Goal: Book appointment/travel/reservation

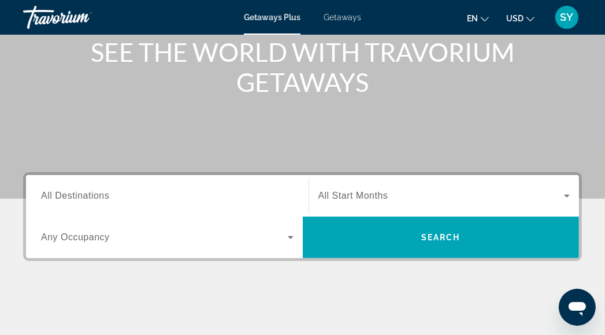
scroll to position [173, 0]
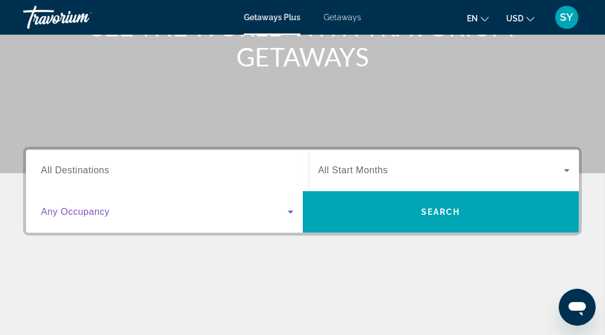
click at [286, 212] on icon "Search widget" at bounding box center [291, 212] width 14 height 14
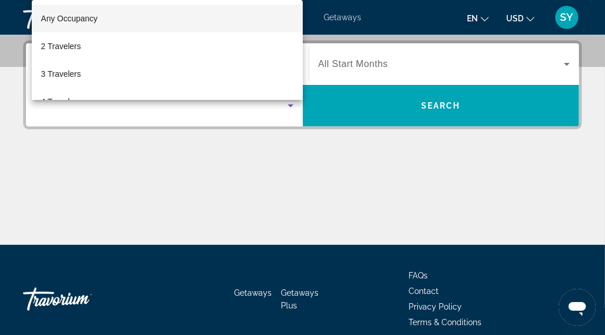
scroll to position [282, 0]
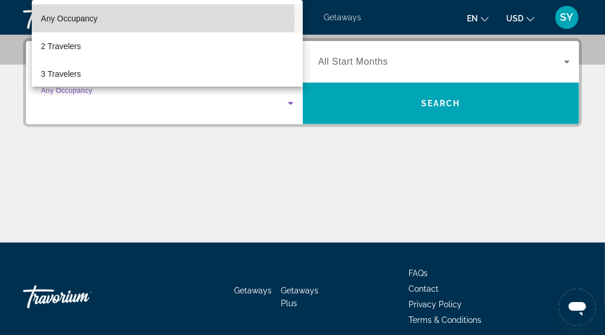
click at [120, 20] on mat-option "Any Occupancy" at bounding box center [167, 19] width 271 height 28
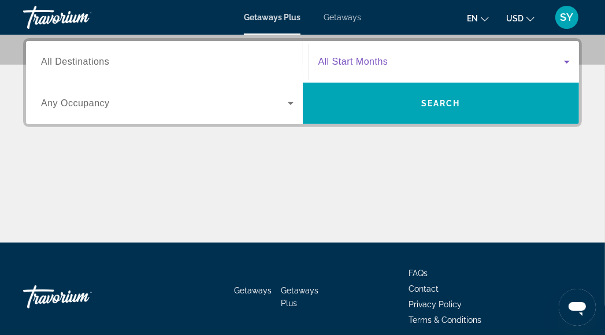
click at [390, 63] on span "Search widget" at bounding box center [441, 62] width 246 height 14
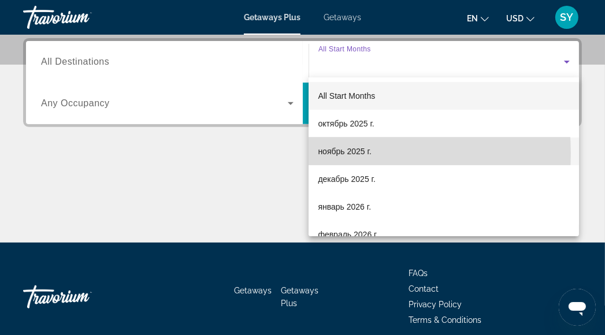
click at [341, 153] on span "ноябрь 2025 г." at bounding box center [344, 151] width 53 height 14
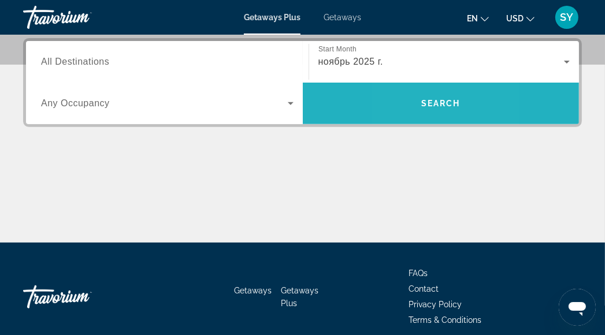
click at [403, 111] on span "Search" at bounding box center [441, 104] width 277 height 28
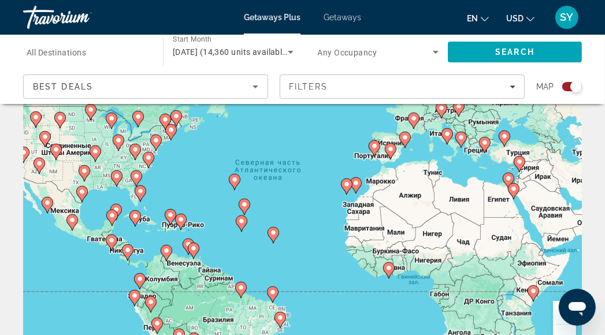
scroll to position [115, 0]
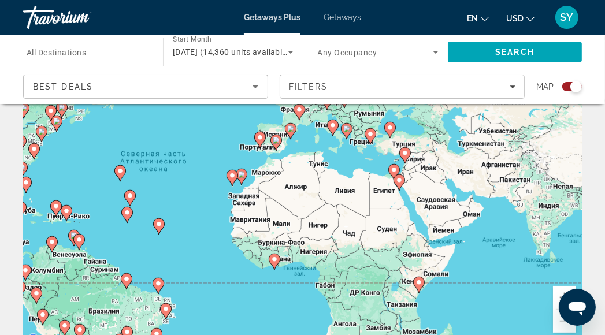
drag, startPoint x: 435, startPoint y: 184, endPoint x: 319, endPoint y: 191, distance: 115.7
click at [319, 191] on div "Чтобы активировать перетаскивание с помощью клавиатуры, нажмите Alt + Ввод. Пос…" at bounding box center [302, 173] width 558 height 346
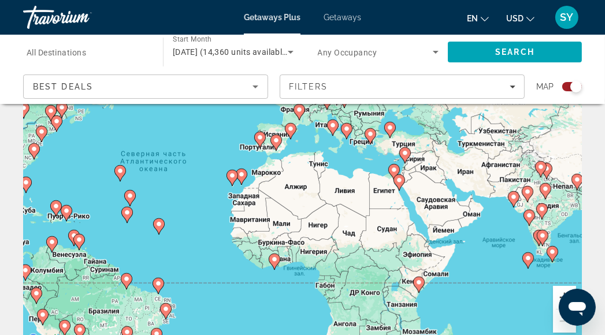
drag, startPoint x: 554, startPoint y: 294, endPoint x: 551, endPoint y: 289, distance: 6.2
click at [554, 293] on button "Увеличить" at bounding box center [564, 297] width 23 height 23
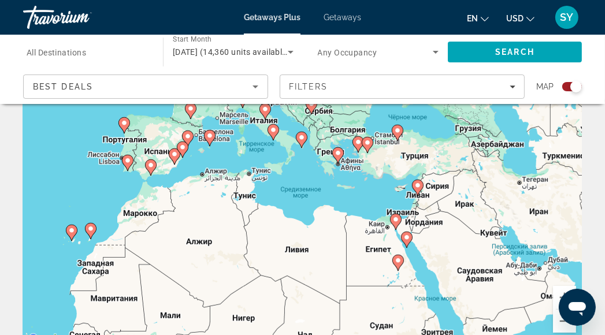
drag, startPoint x: 449, startPoint y: 160, endPoint x: 360, endPoint y: 203, distance: 99.2
click at [360, 203] on div "Чтобы активировать перетаскивание с помощью клавиатуры, нажмите Alt + Ввод. Пос…" at bounding box center [302, 173] width 558 height 346
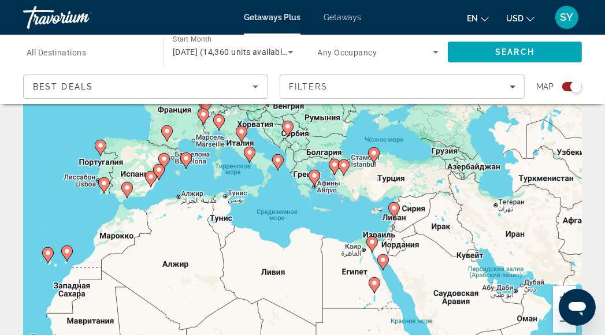
drag, startPoint x: 384, startPoint y: 154, endPoint x: 360, endPoint y: 178, distance: 33.9
click at [360, 178] on div "Чтобы активировать перетаскивание с помощью клавиатуры, нажмите Alt + Ввод. Пос…" at bounding box center [302, 173] width 558 height 346
click at [554, 295] on button "Увеличить" at bounding box center [564, 297] width 23 height 23
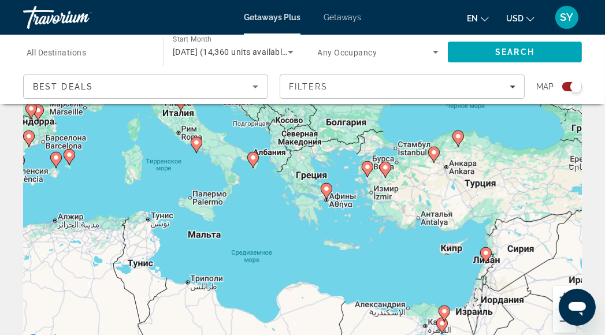
click at [559, 294] on button "Увеличить" at bounding box center [564, 297] width 23 height 23
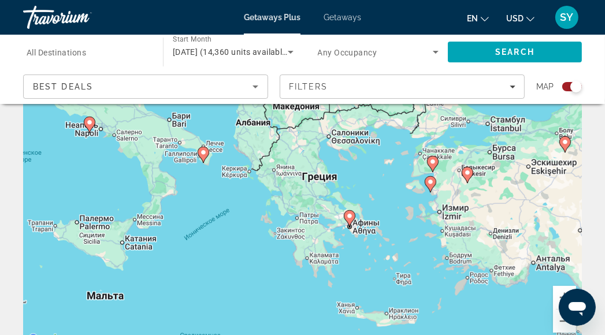
drag, startPoint x: 574, startPoint y: 306, endPoint x: 587, endPoint y: 259, distance: 49.2
click at [587, 288] on html at bounding box center [576, 306] width 37 height 37
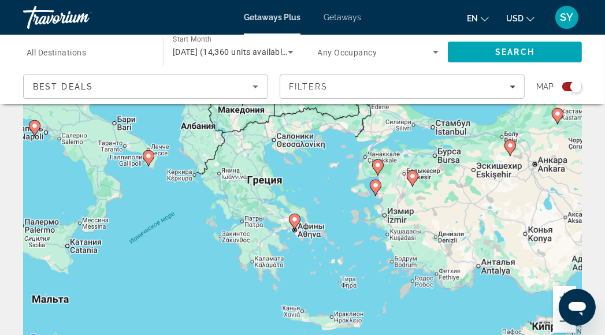
drag, startPoint x: 540, startPoint y: 161, endPoint x: 483, endPoint y: 165, distance: 57.3
click at [483, 165] on div "Чтобы активировать перетаскивание с помощью клавиатуры, нажмите Alt + Ввод. Пос…" at bounding box center [302, 173] width 558 height 346
click at [376, 191] on icon "Main content" at bounding box center [375, 187] width 10 height 15
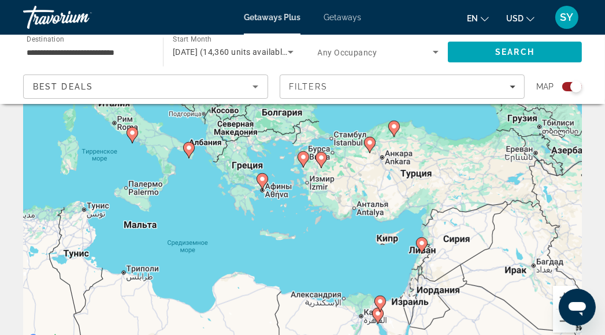
click at [300, 157] on image "Main content" at bounding box center [303, 157] width 7 height 7
type input "**********"
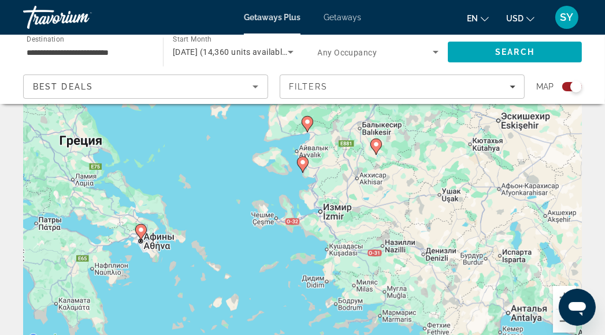
click at [304, 161] on image "Main content" at bounding box center [302, 162] width 7 height 7
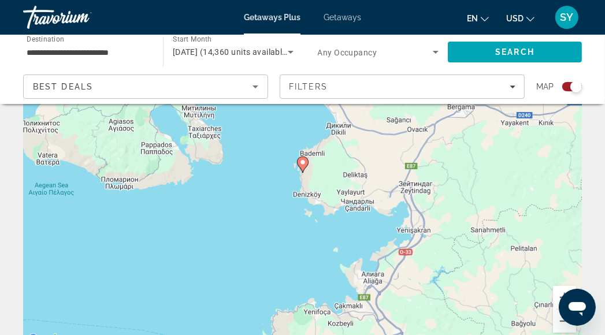
click at [305, 166] on icon "Main content" at bounding box center [302, 164] width 10 height 15
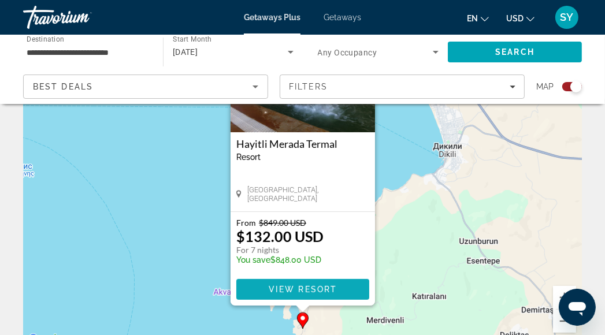
click at [291, 290] on span "View Resort" at bounding box center [302, 289] width 68 height 9
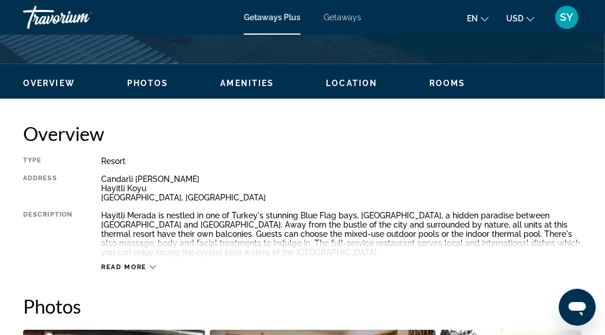
scroll to position [520, 0]
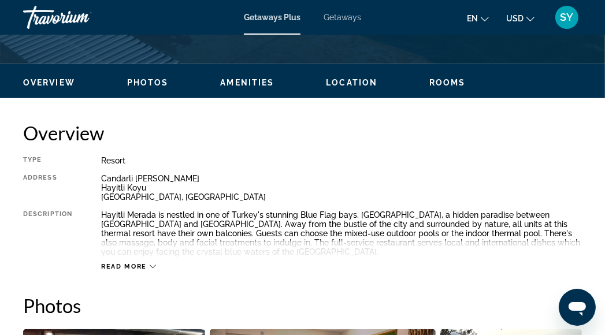
click at [150, 265] on icon "Main content" at bounding box center [153, 266] width 6 height 6
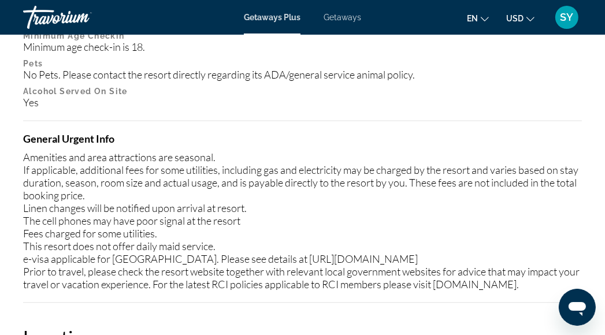
scroll to position [1559, 0]
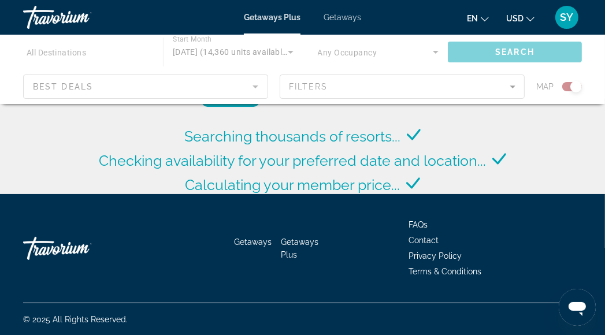
scroll to position [162, 0]
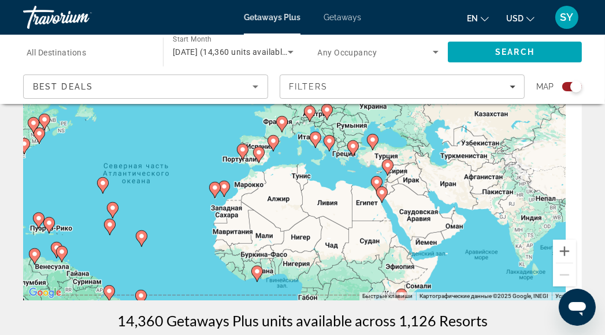
drag, startPoint x: 535, startPoint y: 173, endPoint x: 402, endPoint y: 239, distance: 148.5
click at [402, 239] on div "Чтобы активировать перетаскивание с помощью клавиатуры, нажмите Alt + Ввод. Пос…" at bounding box center [302, 127] width 558 height 346
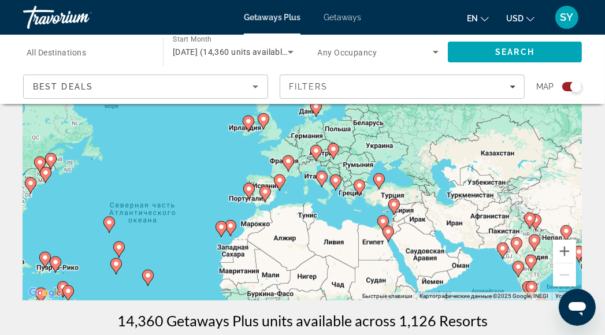
drag, startPoint x: 361, startPoint y: 173, endPoint x: 368, endPoint y: 212, distance: 39.2
click at [368, 212] on div "Чтобы активировать перетаскивание с помощью клавиатуры, нажмите Alt + Ввод. Пос…" at bounding box center [302, 127] width 558 height 346
click at [561, 251] on button "Увеличить" at bounding box center [564, 251] width 23 height 23
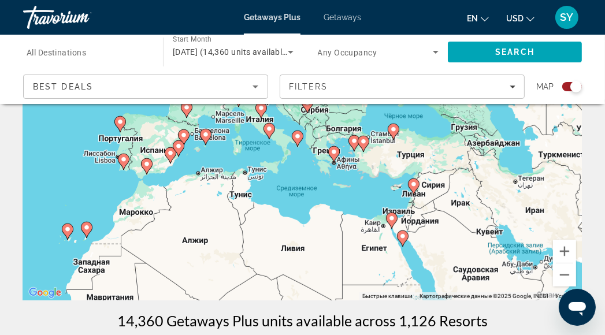
drag, startPoint x: 463, startPoint y: 261, endPoint x: 392, endPoint y: 152, distance: 130.5
click at [392, 151] on div "Чтобы активировать перетаскивание с помощью клавиатуры, нажмите Alt + Ввод. Пос…" at bounding box center [302, 127] width 558 height 346
click at [565, 254] on button "Увеличить" at bounding box center [564, 251] width 23 height 23
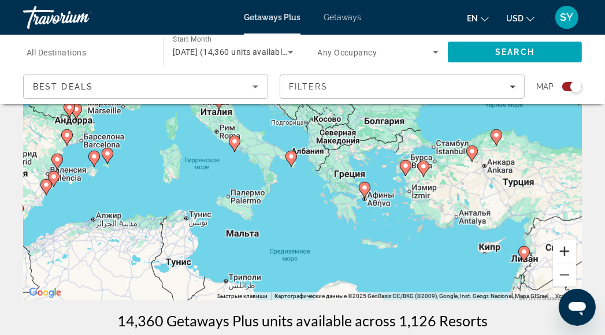
click at [566, 249] on button "Увеличить" at bounding box center [564, 251] width 23 height 23
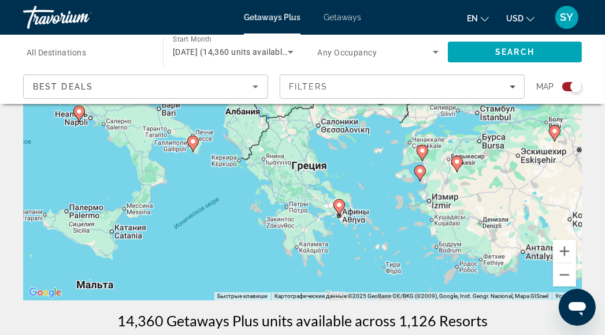
drag, startPoint x: 508, startPoint y: 254, endPoint x: 421, endPoint y: 197, distance: 104.0
click at [421, 197] on div "Чтобы активировать перетаскивание с помощью клавиатуры, нажмите Alt + Ввод. Пос…" at bounding box center [302, 127] width 558 height 346
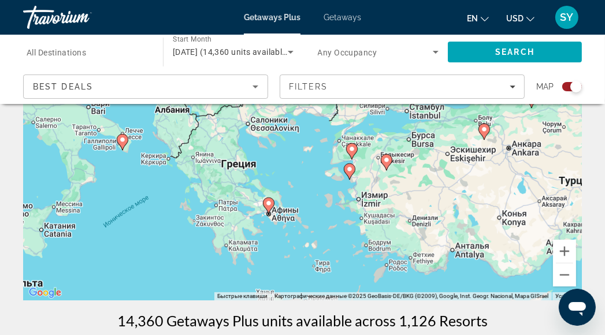
drag, startPoint x: 411, startPoint y: 219, endPoint x: 337, endPoint y: 216, distance: 74.0
click at [337, 216] on div "Чтобы активировать перетаскивание с помощью клавиатуры, нажмите Alt + Ввод. Пос…" at bounding box center [302, 127] width 558 height 346
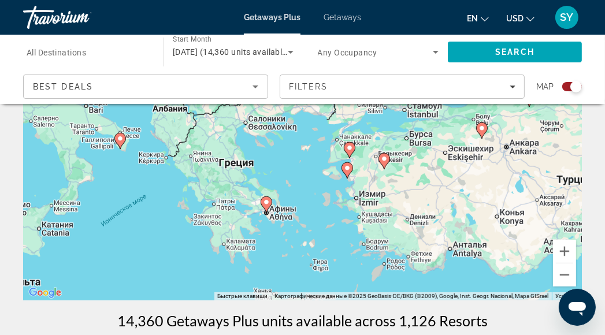
click at [374, 221] on div "Чтобы активировать перетаскивание с помощью клавиатуры, нажмите Alt + Ввод. Пос…" at bounding box center [302, 127] width 558 height 346
click at [379, 220] on div "Чтобы активировать перетаскивание с помощью клавиатуры, нажмите Alt + Ввод. Пос…" at bounding box center [302, 127] width 558 height 346
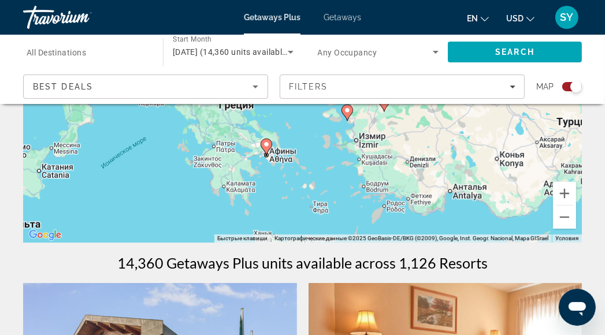
scroll to position [104, 0]
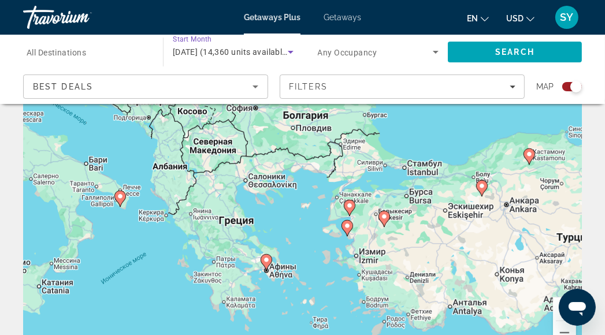
click at [290, 51] on icon "Search widget" at bounding box center [291, 52] width 6 height 3
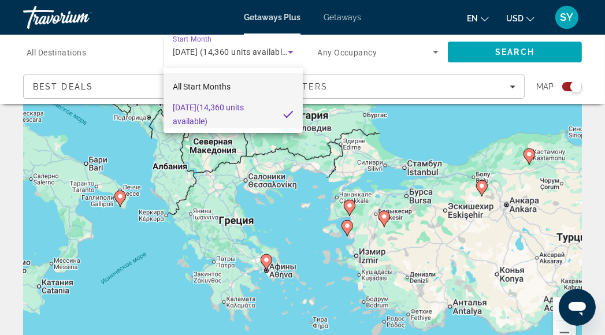
click at [246, 87] on mat-option "All Start Months" at bounding box center [232, 87] width 139 height 28
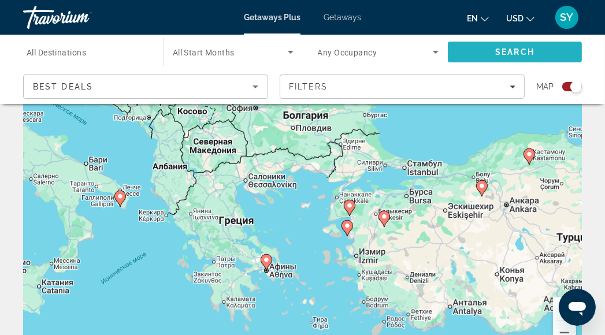
click at [490, 54] on span "Search" at bounding box center [515, 52] width 134 height 28
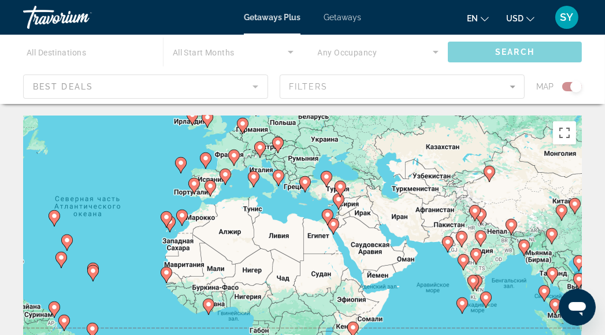
drag, startPoint x: 451, startPoint y: 241, endPoint x: 452, endPoint y: 133, distance: 108.0
click at [452, 133] on div "Чтобы активировать перетаскивание с помощью клавиатуры, нажмите Alt + Ввод. Пос…" at bounding box center [302, 288] width 558 height 346
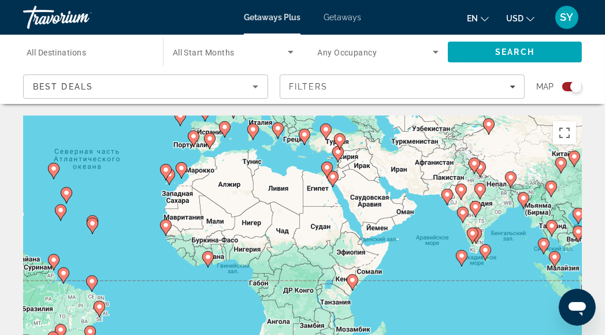
drag, startPoint x: 547, startPoint y: 269, endPoint x: 526, endPoint y: 255, distance: 25.2
click at [546, 221] on gmp-advanced-marker "Main content" at bounding box center [552, 227] width 12 height 17
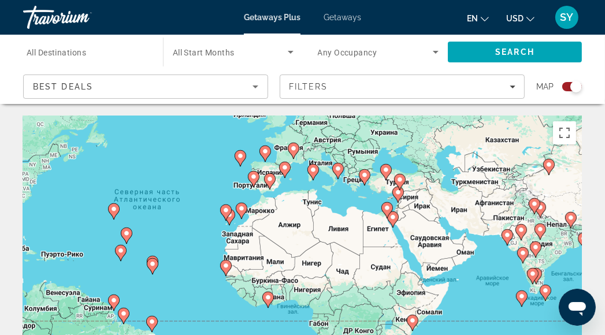
drag, startPoint x: 359, startPoint y: 154, endPoint x: 418, endPoint y: 200, distance: 74.4
click at [423, 197] on div "Чтобы активировать перетаскивание с помощью клавиатуры, нажмите Alt + Ввод. Пос…" at bounding box center [302, 288] width 558 height 346
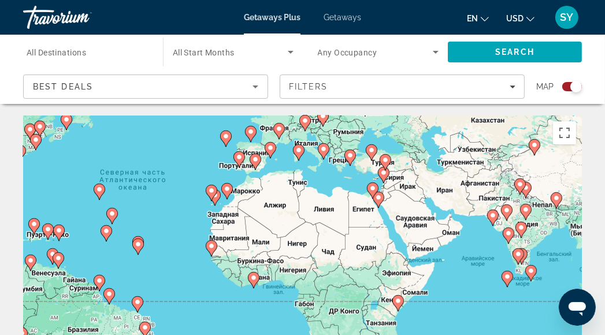
drag, startPoint x: 554, startPoint y: 318, endPoint x: 539, endPoint y: 295, distance: 27.2
click at [539, 293] on div "Чтобы активировать перетаскивание с помощью клавиатуры, нажмите Alt + Ввод. Пос…" at bounding box center [302, 288] width 558 height 346
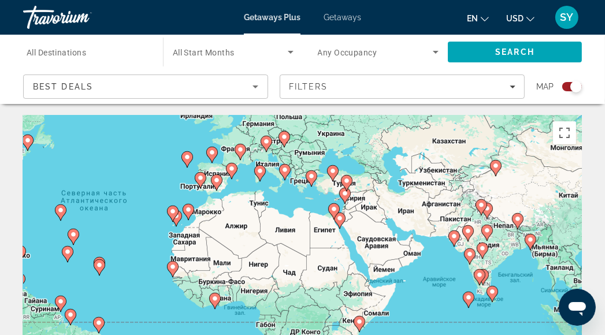
drag, startPoint x: 546, startPoint y: 309, endPoint x: 505, endPoint y: 329, distance: 45.5
click at [508, 331] on div "Чтобы активировать перетаскивание с помощью клавиатуры, нажмите Alt + Ввод. Пос…" at bounding box center [302, 288] width 558 height 346
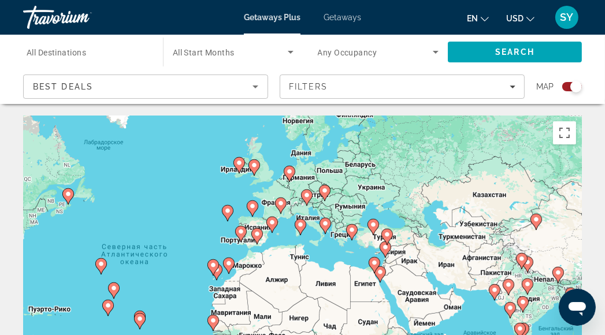
drag, startPoint x: 340, startPoint y: 207, endPoint x: 386, endPoint y: 267, distance: 75.8
click at [386, 267] on div "Чтобы активировать перетаскивание с помощью клавиатуры, нажмите Alt + Ввод. Пос…" at bounding box center [302, 288] width 558 height 346
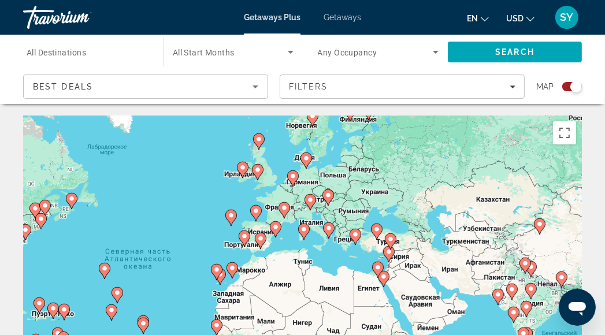
click at [358, 237] on image "Main content" at bounding box center [355, 234] width 7 height 7
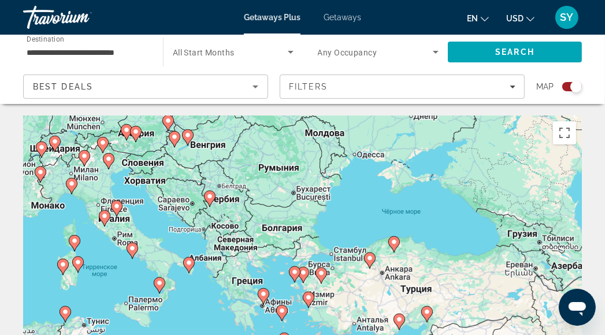
scroll to position [58, 0]
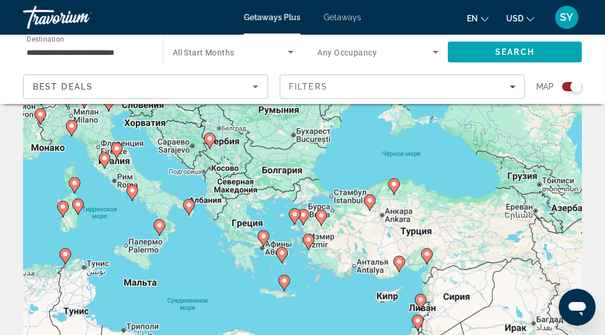
click at [312, 243] on icon "Main content" at bounding box center [309, 242] width 12 height 16
type input "**********"
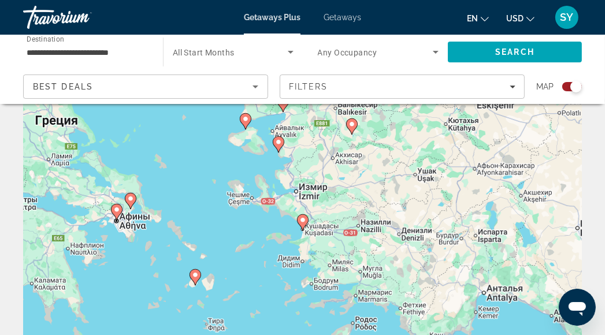
click at [303, 225] on icon "Main content" at bounding box center [302, 222] width 10 height 15
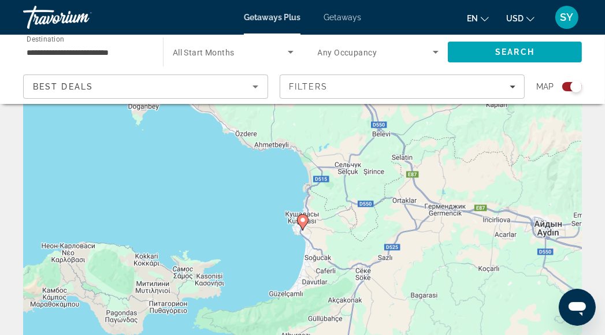
click at [303, 219] on image "Main content" at bounding box center [302, 220] width 7 height 7
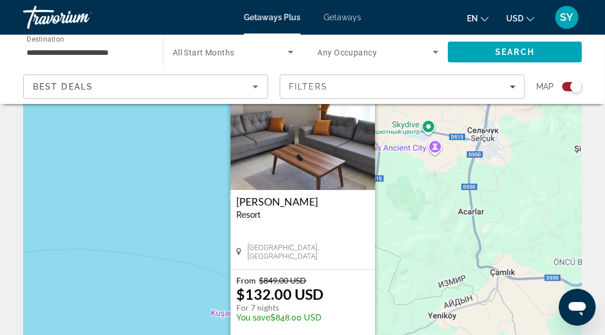
scroll to position [115, 0]
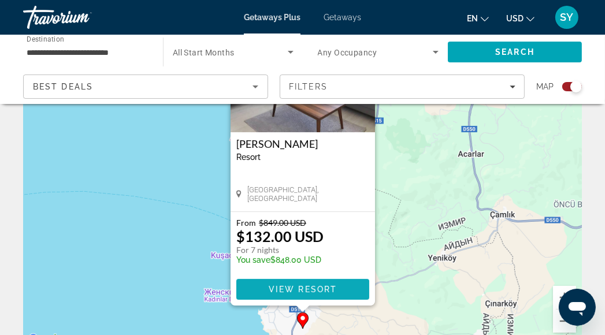
click at [336, 291] on span "View Resort" at bounding box center [302, 289] width 68 height 9
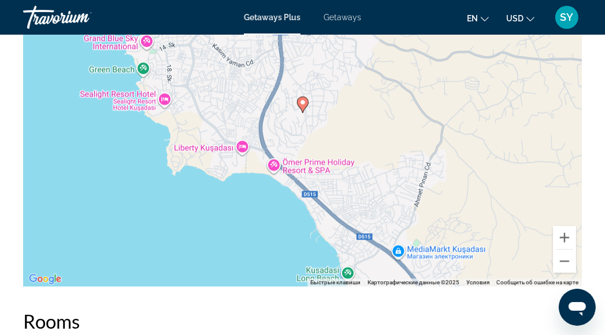
scroll to position [2010, 0]
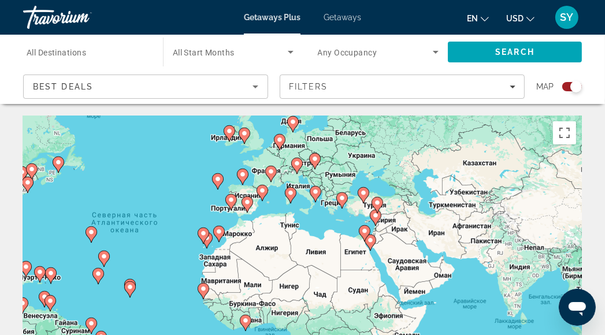
drag, startPoint x: 464, startPoint y: 221, endPoint x: 318, endPoint y: 171, distance: 154.5
click at [318, 171] on div "Чтобы активировать перетаскивание с помощью клавиатуры, нажмите Alt + Ввод. Пос…" at bounding box center [302, 288] width 558 height 346
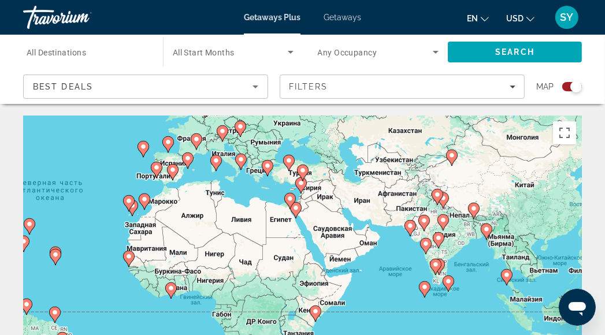
drag, startPoint x: 425, startPoint y: 226, endPoint x: 348, endPoint y: 193, distance: 84.1
click at [348, 193] on div "Чтобы активировать перетаскивание с помощью клавиатуры, нажмите Alt + Ввод. Пос…" at bounding box center [302, 288] width 558 height 346
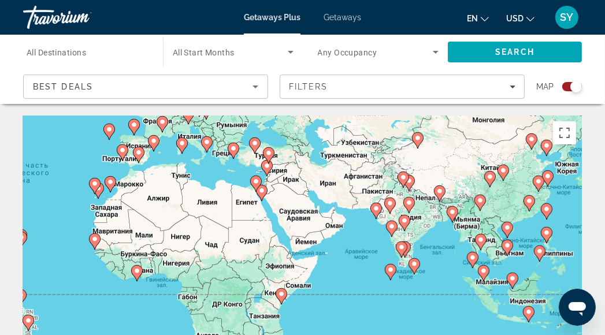
drag, startPoint x: 408, startPoint y: 210, endPoint x: 377, endPoint y: 192, distance: 36.2
click at [377, 192] on div "Чтобы активировать перетаскивание с помощью клавиатуры, нажмите Alt + Ввод. Пос…" at bounding box center [302, 288] width 558 height 346
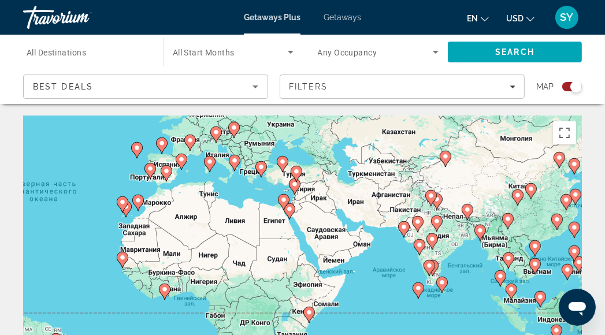
drag, startPoint x: 240, startPoint y: 163, endPoint x: 269, endPoint y: 183, distance: 34.9
click at [269, 183] on div "Чтобы активировать перетаскивание с помощью клавиатуры, нажмите Alt + Ввод. Пос…" at bounding box center [302, 288] width 558 height 346
click at [182, 158] on image "Main content" at bounding box center [181, 159] width 7 height 7
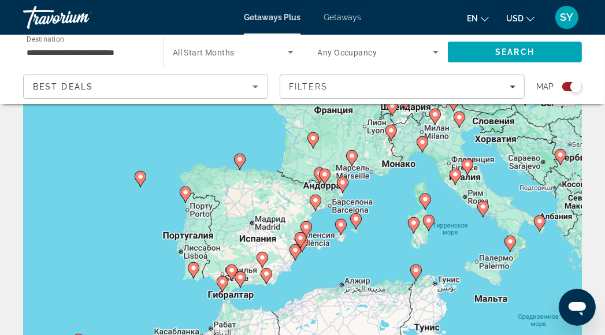
scroll to position [58, 0]
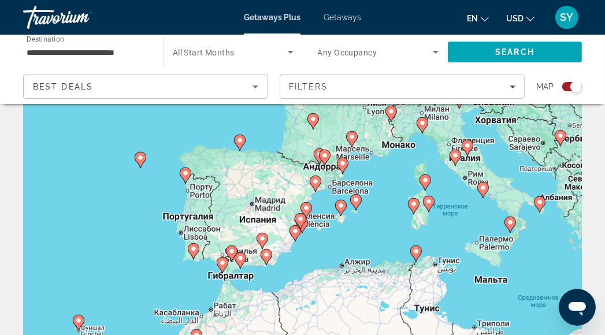
click at [295, 221] on gmp-advanced-marker "Main content" at bounding box center [301, 221] width 12 height 17
type input "**********"
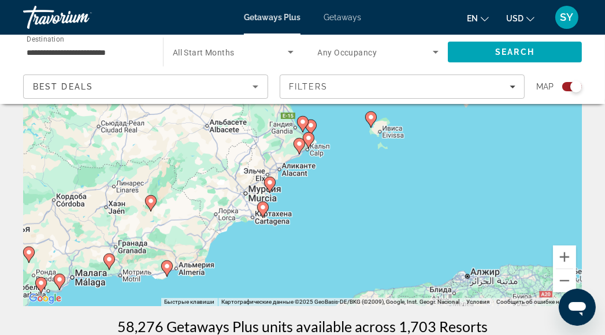
scroll to position [173, 0]
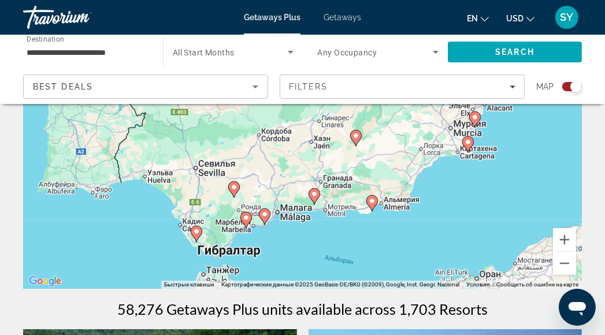
drag, startPoint x: 242, startPoint y: 232, endPoint x: 447, endPoint y: 183, distance: 210.8
click at [447, 183] on div "Для навигации используйте клавиши со стрелками. Чтобы активировать перетаскиван…" at bounding box center [302, 115] width 558 height 346
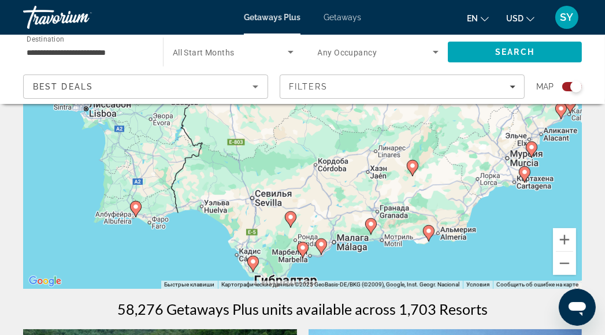
drag, startPoint x: 318, startPoint y: 232, endPoint x: 375, endPoint y: 260, distance: 63.3
click at [375, 260] on div "Для навигации используйте клавиши со стрелками. Чтобы активировать перетаскиван…" at bounding box center [302, 115] width 558 height 346
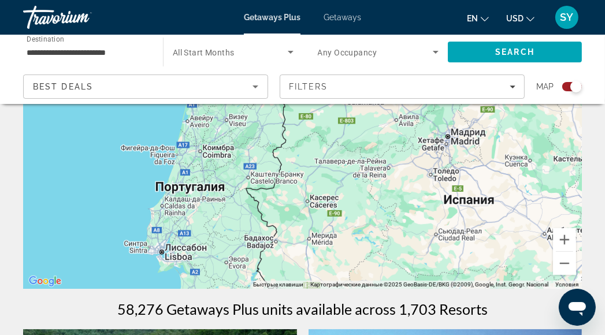
drag, startPoint x: 281, startPoint y: 163, endPoint x: 347, endPoint y: 310, distance: 160.2
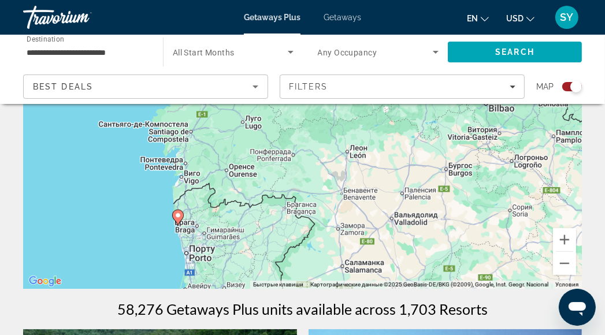
drag, startPoint x: 350, startPoint y: 213, endPoint x: 360, endPoint y: 378, distance: 166.1
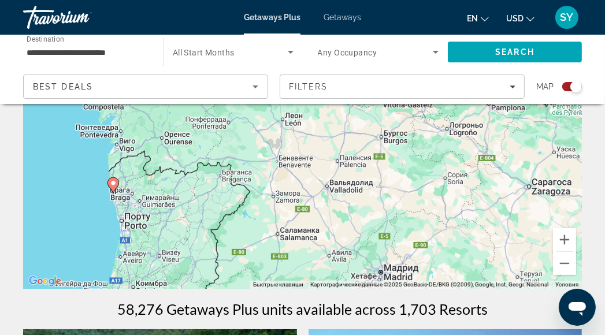
drag, startPoint x: 379, startPoint y: 202, endPoint x: 316, endPoint y: 177, distance: 67.5
click at [316, 177] on div "Для навигации используйте клавиши со стрелками. Чтобы активировать перетаскиван…" at bounding box center [302, 115] width 558 height 346
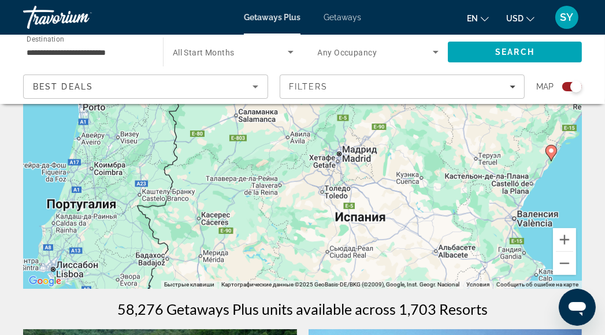
drag, startPoint x: 334, startPoint y: 233, endPoint x: 292, endPoint y: 113, distance: 127.1
click at [292, 113] on div "Для навигации используйте клавиши со стрелками. Чтобы активировать перетаскиван…" at bounding box center [302, 115] width 558 height 346
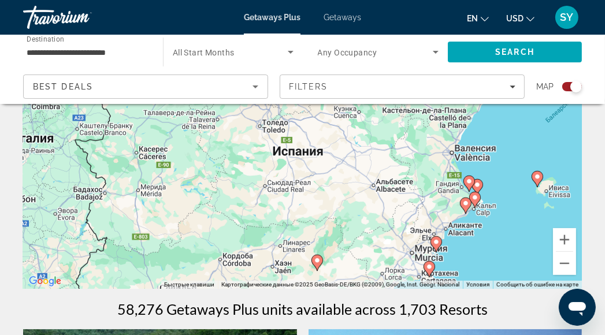
drag, startPoint x: 372, startPoint y: 214, endPoint x: 310, endPoint y: 147, distance: 91.5
click at [310, 147] on div "Для навигации используйте клавиши со стрелками. Чтобы активировать перетаскиван…" at bounding box center [302, 115] width 558 height 346
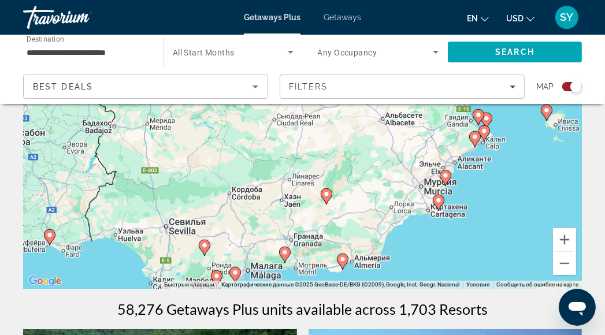
drag, startPoint x: 335, startPoint y: 198, endPoint x: 344, endPoint y: 140, distance: 58.4
click at [344, 140] on div "Для навигации используйте клавиши со стрелками. Чтобы активировать перетаскиван…" at bounding box center [302, 115] width 558 height 346
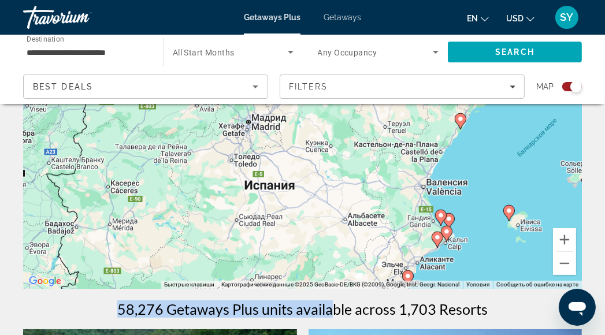
drag, startPoint x: 367, startPoint y: 207, endPoint x: 340, endPoint y: 292, distance: 88.7
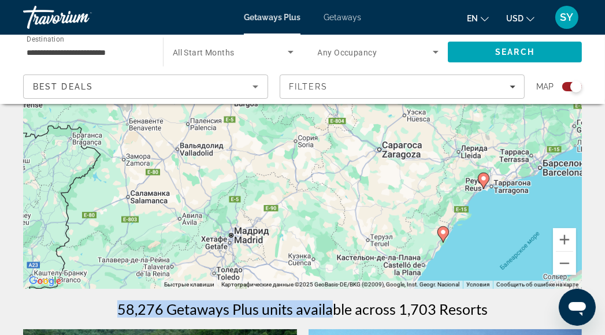
drag, startPoint x: 394, startPoint y: 193, endPoint x: 377, endPoint y: 308, distance: 115.6
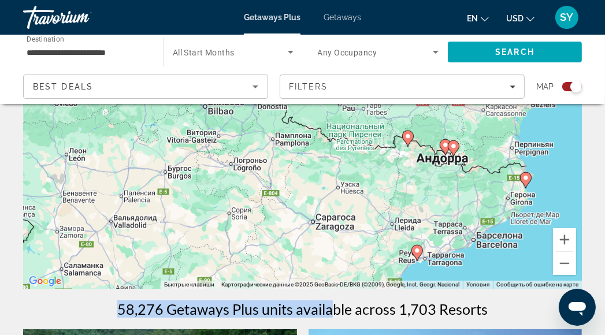
drag, startPoint x: 397, startPoint y: 218, endPoint x: 329, endPoint y: 291, distance: 99.3
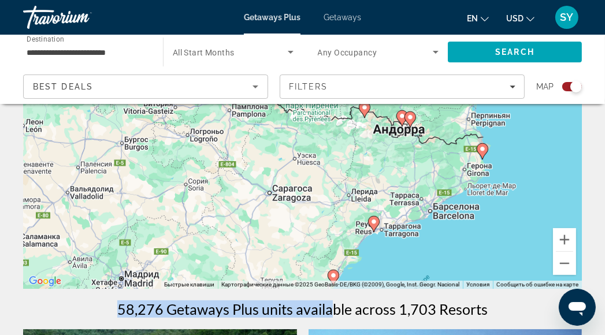
drag, startPoint x: 394, startPoint y: 235, endPoint x: 351, endPoint y: 205, distance: 52.7
click at [351, 205] on div "Для навигации используйте клавиши со стрелками. Чтобы активировать перетаскиван…" at bounding box center [302, 115] width 558 height 346
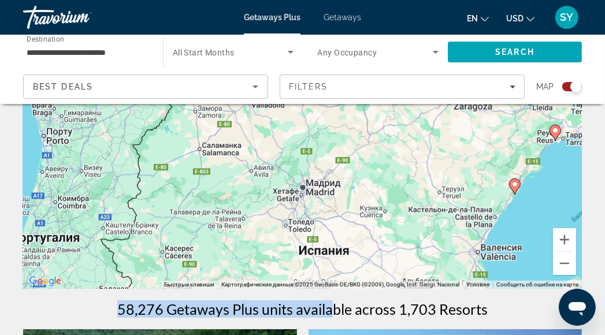
drag, startPoint x: 382, startPoint y: 250, endPoint x: 564, endPoint y: 160, distance: 202.5
click at [564, 160] on div "Для навигации используйте клавиши со стрелками. Чтобы активировать перетаскиван…" at bounding box center [302, 115] width 558 height 346
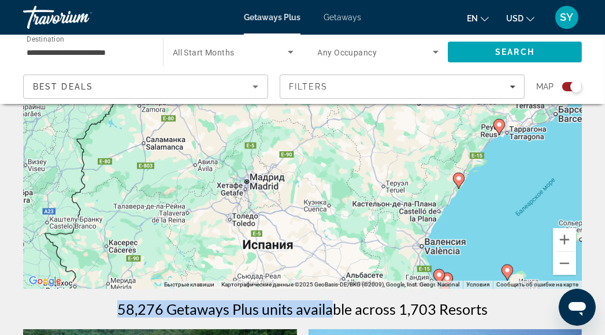
drag, startPoint x: 379, startPoint y: 217, endPoint x: 317, endPoint y: 213, distance: 62.5
click at [317, 213] on div "Для навигации используйте клавиши со стрелками. Чтобы активировать перетаскиван…" at bounding box center [302, 115] width 558 height 346
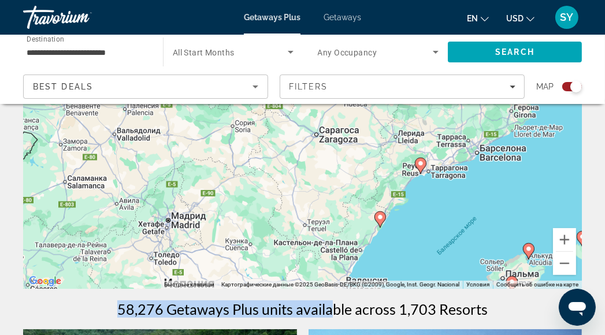
drag, startPoint x: 492, startPoint y: 155, endPoint x: 411, endPoint y: 193, distance: 89.6
click at [411, 193] on div "Для навигации используйте клавиши со стрелками. Чтобы активировать перетаскиван…" at bounding box center [302, 115] width 558 height 346
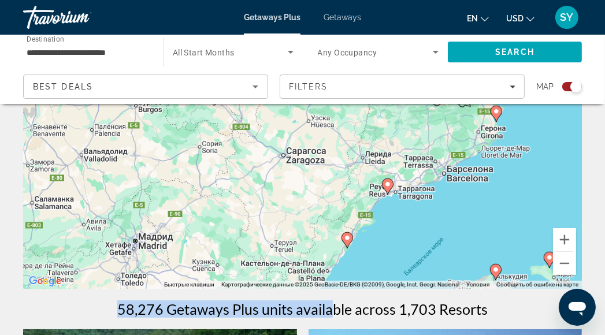
drag, startPoint x: 483, startPoint y: 191, endPoint x: 449, endPoint y: 212, distance: 40.4
click at [449, 212] on div "Для навигации используйте клавиши со стрелками. Чтобы активировать перетаскиван…" at bounding box center [302, 115] width 558 height 346
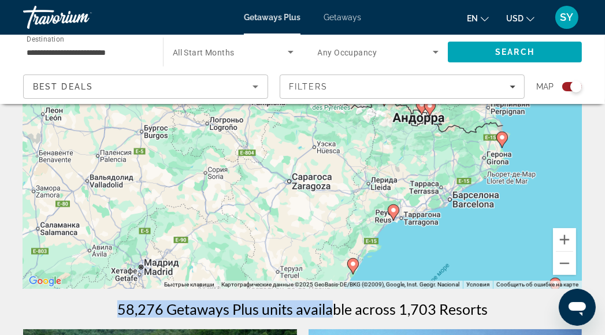
drag, startPoint x: 497, startPoint y: 177, endPoint x: 500, endPoint y: 203, distance: 26.1
click at [500, 203] on div "Для навигации используйте клавиши со стрелками. Чтобы активировать перетаскиван…" at bounding box center [302, 115] width 558 height 346
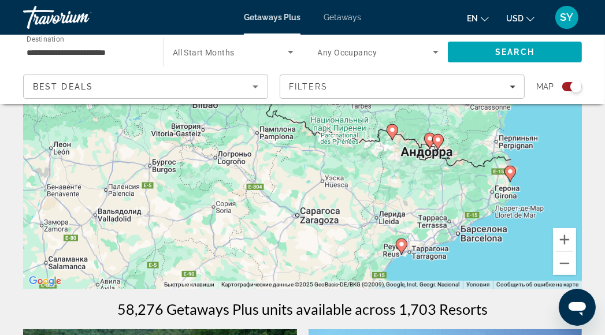
drag, startPoint x: 426, startPoint y: 141, endPoint x: 434, endPoint y: 177, distance: 36.1
click at [434, 177] on div "Для навигации используйте клавиши со стрелками. Чтобы активировать перетаскиван…" at bounding box center [302, 115] width 558 height 346
click at [508, 175] on icon "Main content" at bounding box center [509, 173] width 10 height 15
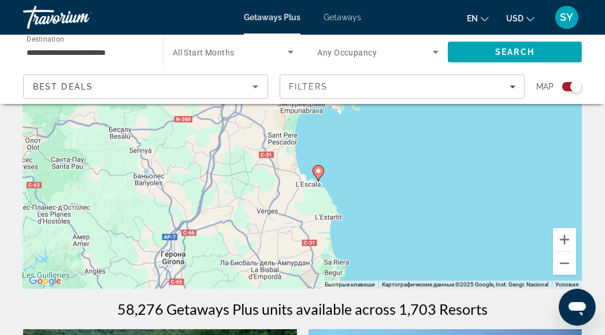
drag, startPoint x: 292, startPoint y: 150, endPoint x: 307, endPoint y: 218, distance: 69.9
click at [307, 218] on div "Чтобы активировать перетаскивание с помощью клавиатуры, нажмите Alt + Ввод. Пос…" at bounding box center [302, 115] width 558 height 346
click at [316, 173] on image "Main content" at bounding box center [318, 170] width 7 height 7
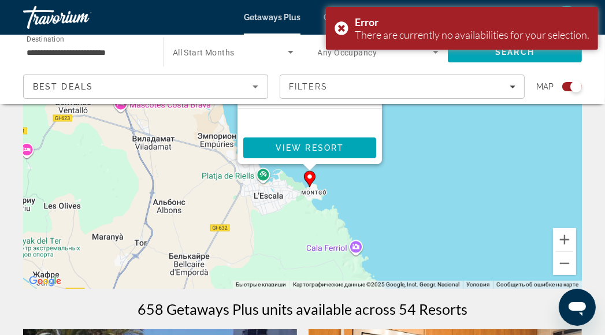
drag, startPoint x: 333, startPoint y: 267, endPoint x: 277, endPoint y: 182, distance: 101.9
click at [277, 182] on div "Чтобы активировать перетаскивание с помощью клавиатуры, нажмите Alt + Ввод. Пос…" at bounding box center [302, 115] width 558 height 346
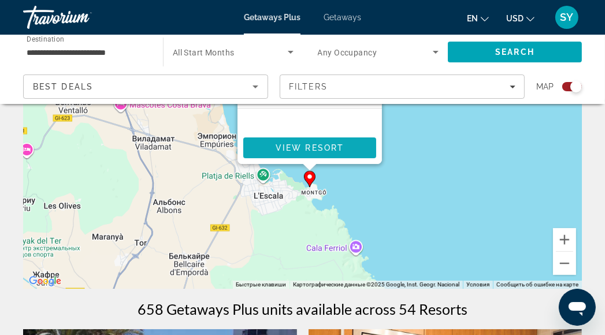
click at [296, 152] on button "View Resort" at bounding box center [309, 147] width 133 height 21
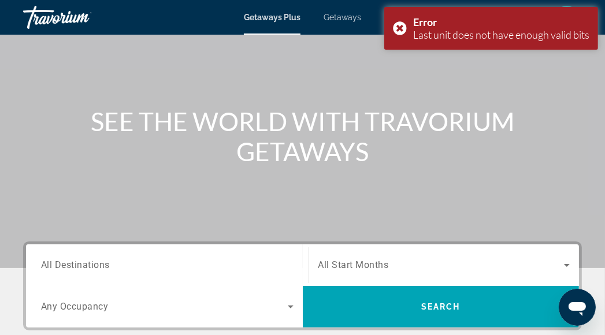
scroll to position [173, 0]
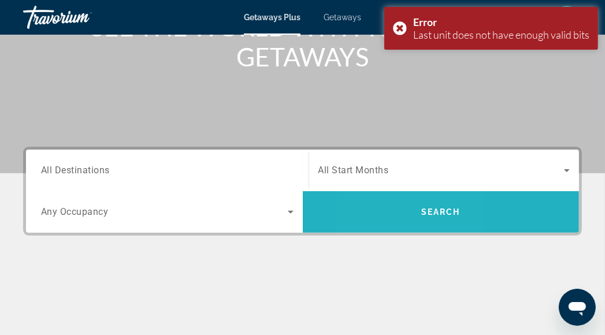
click at [385, 207] on span "Search" at bounding box center [441, 212] width 277 height 28
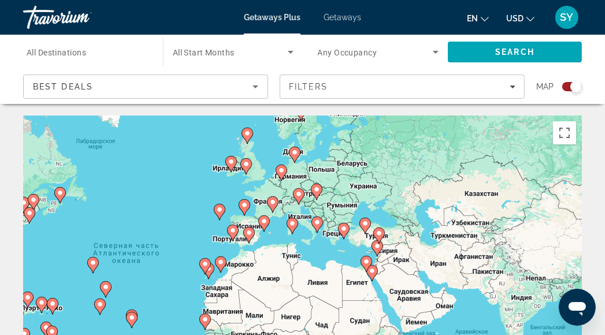
drag, startPoint x: 400, startPoint y: 170, endPoint x: 256, endPoint y: 166, distance: 143.8
click at [258, 152] on div "Чтобы активировать перетаскивание с помощью клавиатуры, нажмите Alt + Ввод. Пос…" at bounding box center [302, 288] width 558 height 346
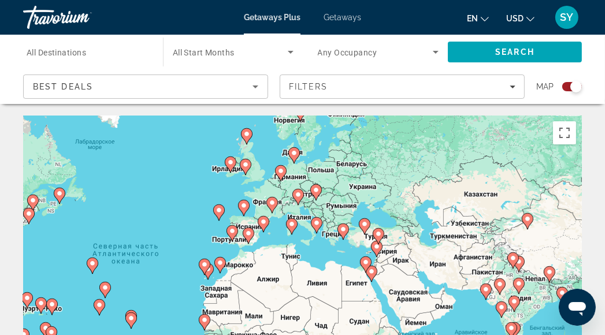
click at [264, 232] on gmp-advanced-marker "Main content" at bounding box center [264, 223] width 12 height 17
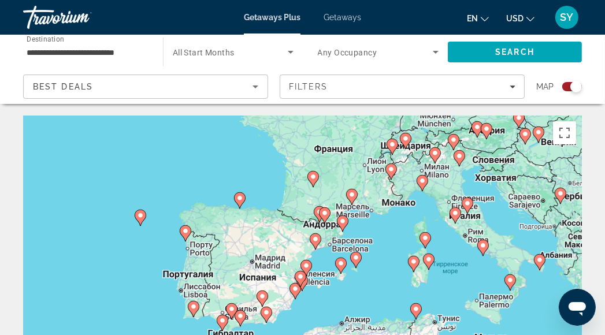
click at [343, 226] on icon "Main content" at bounding box center [342, 223] width 10 height 15
type input "**********"
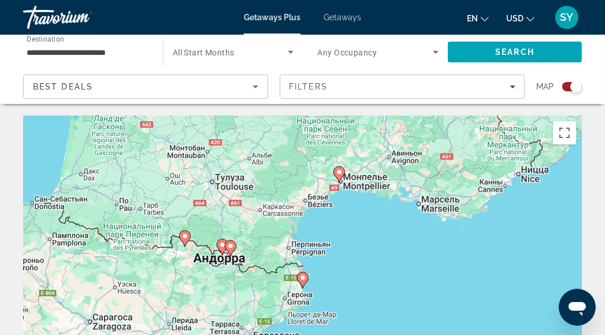
click at [299, 281] on image "Main content" at bounding box center [302, 277] width 7 height 7
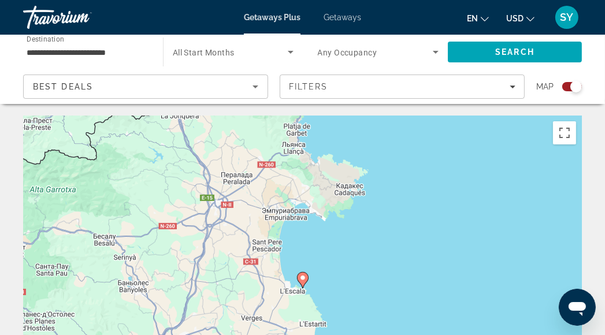
click at [302, 279] on image "Main content" at bounding box center [302, 277] width 7 height 7
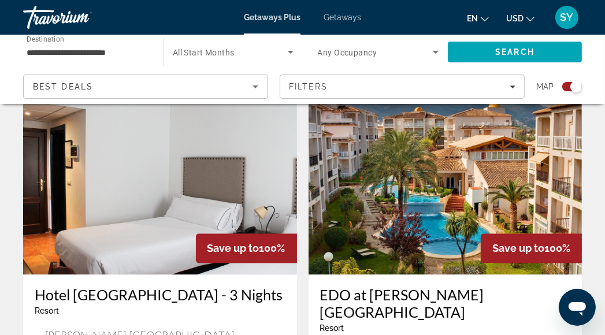
scroll to position [1328, 0]
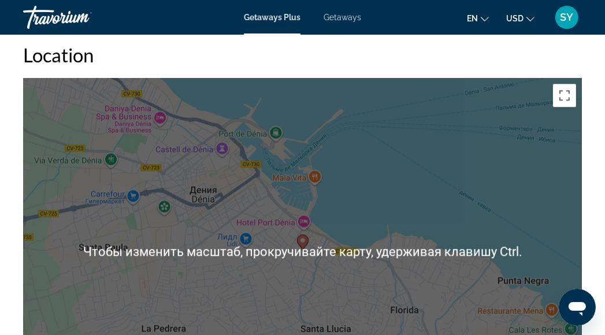
scroll to position [1963, 0]
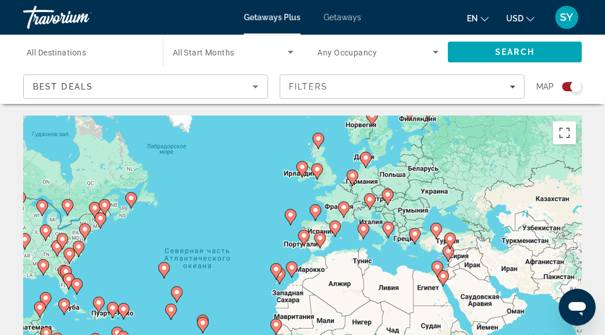
drag, startPoint x: 465, startPoint y: 230, endPoint x: 386, endPoint y: 214, distance: 81.3
click at [394, 219] on div "Чтобы активировать перетаскивание с помощью клавиатуры, нажмите Alt + Ввод. Пос…" at bounding box center [302, 288] width 558 height 346
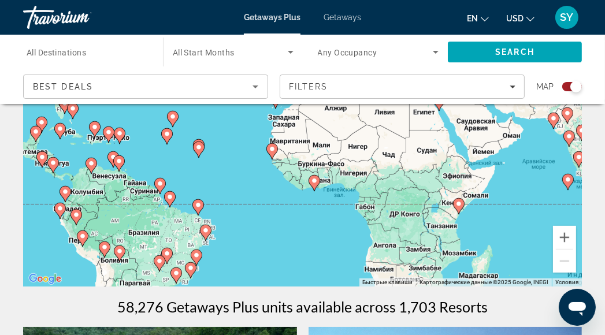
scroll to position [173, 0]
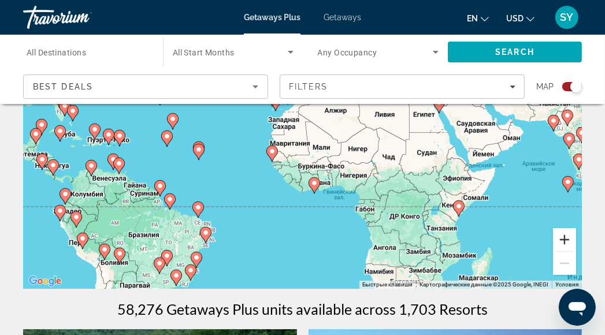
click at [558, 238] on button "Увеличить" at bounding box center [564, 239] width 23 height 23
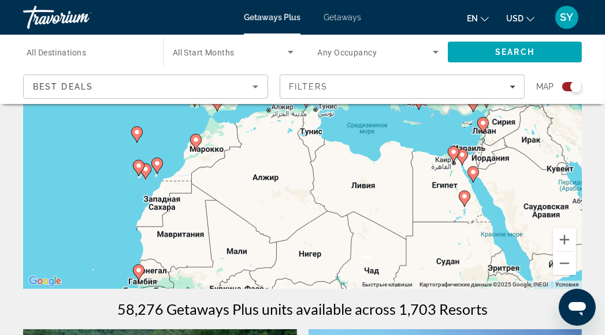
drag, startPoint x: 532, startPoint y: 200, endPoint x: 404, endPoint y: 217, distance: 129.3
click at [426, 271] on div "Чтобы активировать перетаскивание с помощью клавиатуры, нажмите Alt + Ввод. Пос…" at bounding box center [302, 115] width 558 height 346
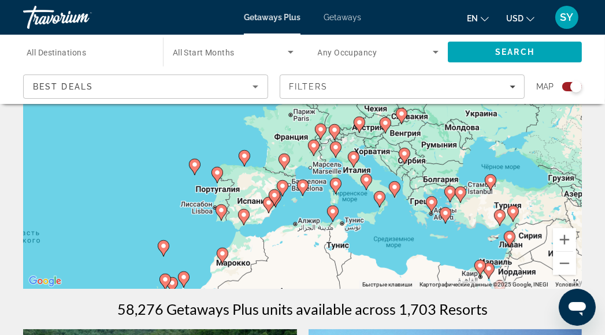
drag, startPoint x: 377, startPoint y: 159, endPoint x: 349, endPoint y: 248, distance: 93.1
click at [402, 279] on div "Чтобы активировать перетаскивание с помощью клавиатуры, нажмите Alt + Ввод. Пос…" at bounding box center [302, 115] width 558 height 346
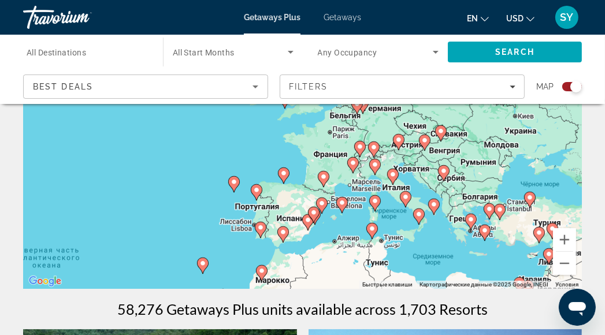
drag, startPoint x: 291, startPoint y: 209, endPoint x: 333, endPoint y: 226, distance: 45.0
click at [333, 226] on div "Чтобы активировать перетаскивание с помощью клавиатуры, нажмите Alt + Ввод. Пос…" at bounding box center [302, 115] width 558 height 346
click at [565, 234] on button "Увеличить" at bounding box center [564, 239] width 23 height 23
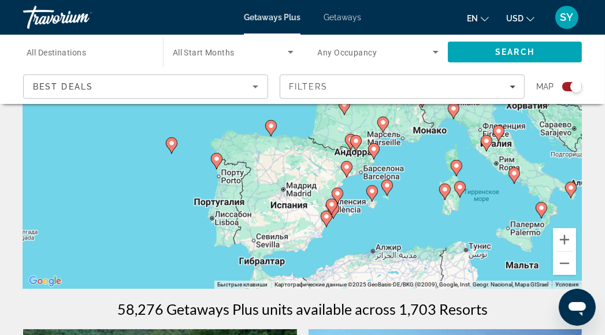
drag, startPoint x: 401, startPoint y: 214, endPoint x: 395, endPoint y: 113, distance: 101.8
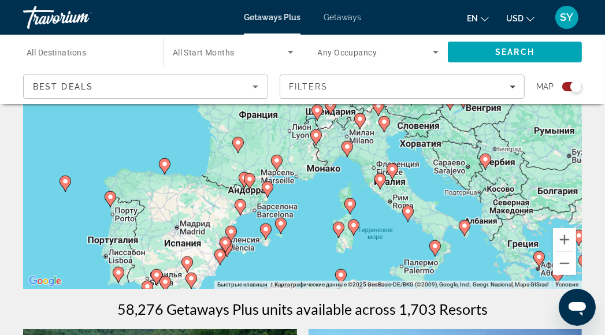
drag, startPoint x: 437, startPoint y: 168, endPoint x: 318, endPoint y: 192, distance: 121.4
click at [330, 203] on div "Чтобы активировать перетаскивание с помощью клавиатуры, нажмите Alt + Ввод. Пос…" at bounding box center [302, 115] width 558 height 346
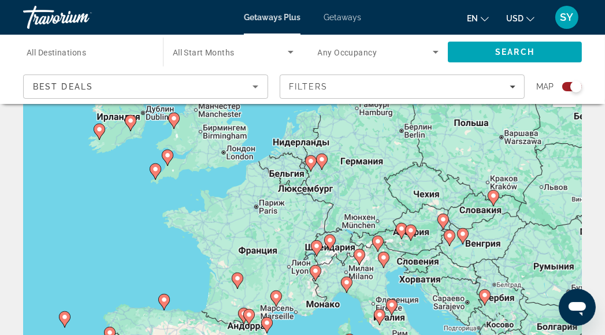
scroll to position [58, 0]
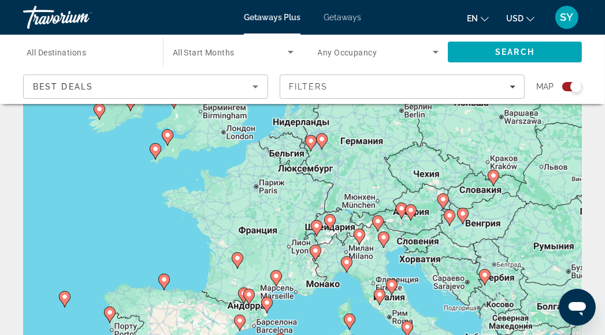
click at [320, 143] on icon "Main content" at bounding box center [321, 141] width 10 height 15
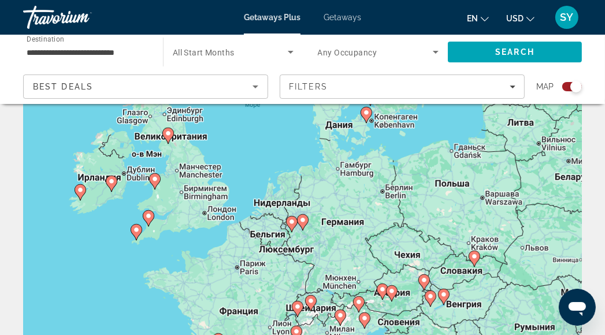
click at [302, 221] on image "Main content" at bounding box center [302, 220] width 7 height 7
type input "**********"
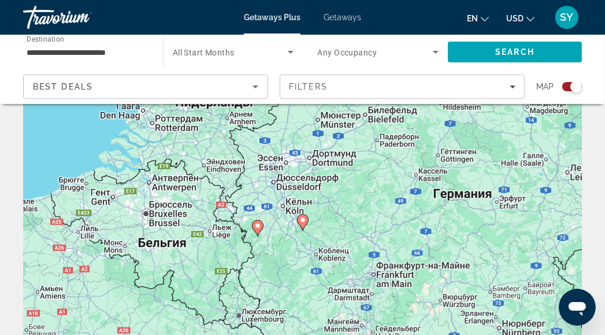
click at [300, 220] on image "Main content" at bounding box center [302, 220] width 7 height 7
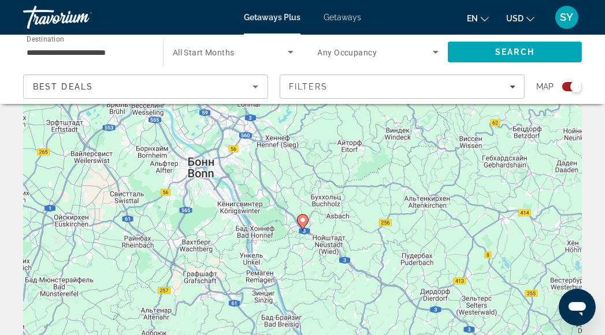
click at [303, 223] on image "Main content" at bounding box center [302, 220] width 7 height 7
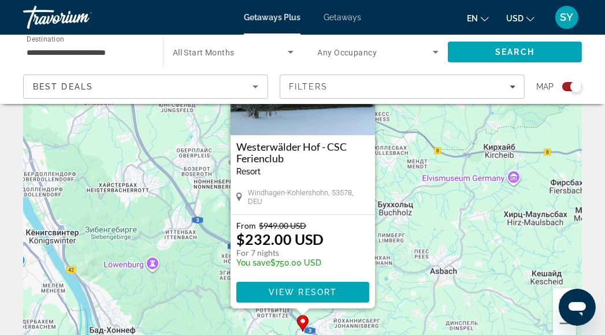
scroll to position [115, 0]
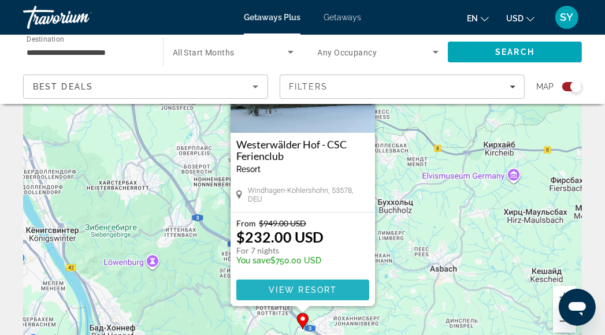
click at [328, 289] on span "View Resort" at bounding box center [302, 289] width 68 height 9
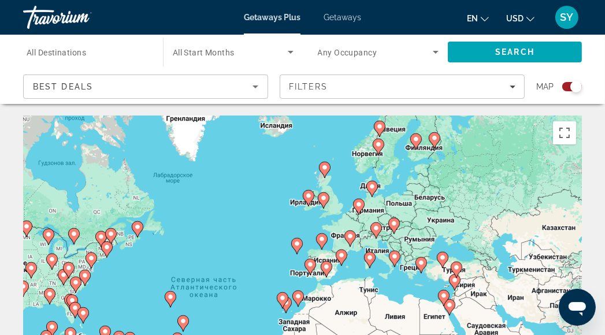
drag, startPoint x: 437, startPoint y: 199, endPoint x: 372, endPoint y: 216, distance: 67.4
click at [372, 216] on div "Чтобы активировать перетаскивание с помощью клавиатуры, нажмите Alt + Ввод. Пос…" at bounding box center [302, 288] width 558 height 346
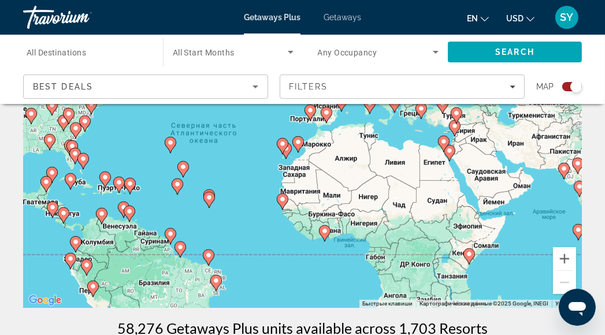
scroll to position [173, 0]
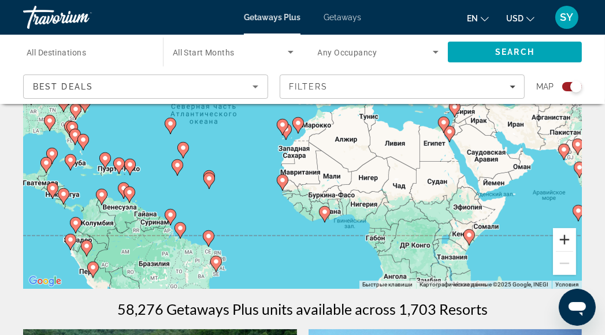
click at [565, 237] on button "Увеличить" at bounding box center [564, 239] width 23 height 23
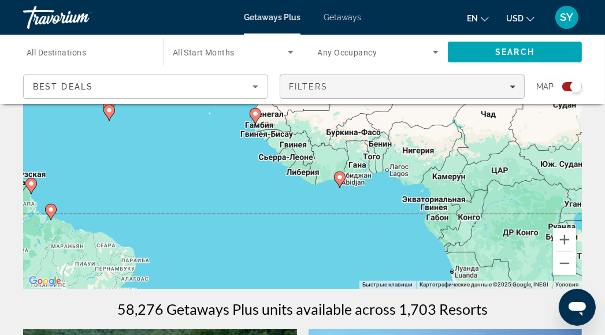
drag, startPoint x: 474, startPoint y: 240, endPoint x: 468, endPoint y: 96, distance: 143.4
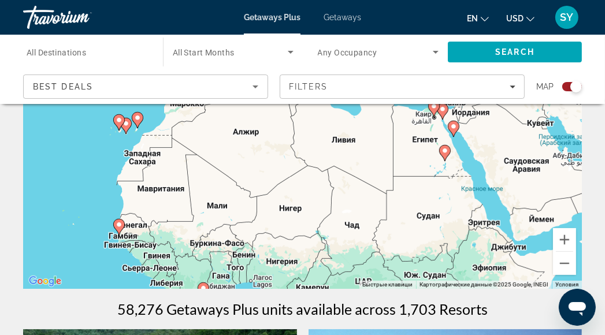
drag, startPoint x: 457, startPoint y: 167, endPoint x: 338, endPoint y: 254, distance: 147.6
click at [320, 279] on div "Чтобы активировать перетаскивание с помощью клавиатуры, нажмите Alt + Ввод. Пос…" at bounding box center [302, 115] width 558 height 346
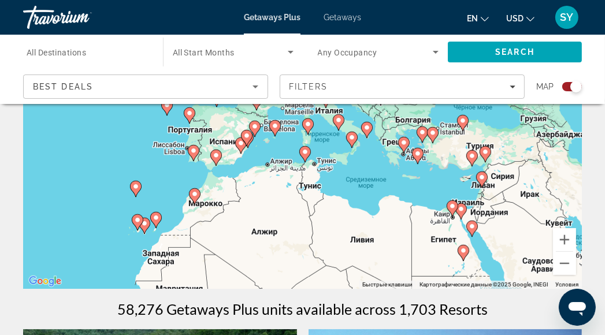
drag, startPoint x: 375, startPoint y: 207, endPoint x: 393, endPoint y: 308, distance: 102.6
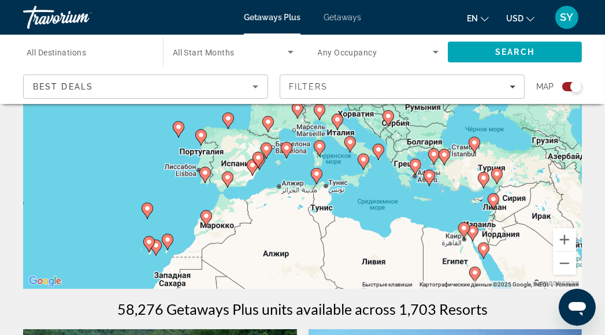
drag, startPoint x: 381, startPoint y: 192, endPoint x: 393, endPoint y: 217, distance: 27.1
click at [393, 217] on div "Чтобы активировать перетаскивание с помощью клавиатуры, нажмите Alt + Ввод. Пос…" at bounding box center [302, 115] width 558 height 346
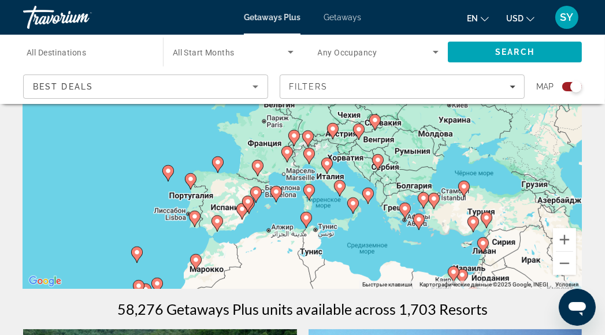
drag, startPoint x: 301, startPoint y: 131, endPoint x: 291, endPoint y: 176, distance: 46.2
click at [291, 176] on div "Чтобы активировать перетаскивание с помощью клавиатуры, нажмите Alt + Ввод. Пос…" at bounding box center [302, 115] width 558 height 346
click at [567, 242] on button "Увеличить" at bounding box center [564, 239] width 23 height 23
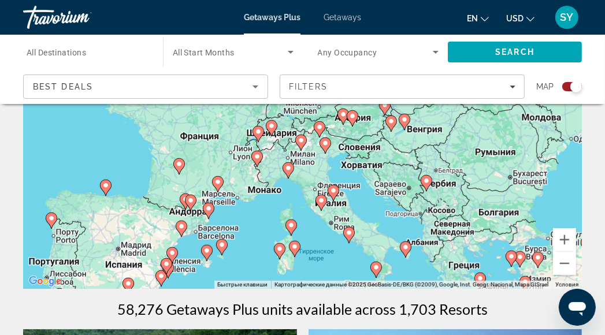
drag, startPoint x: 423, startPoint y: 219, endPoint x: 395, endPoint y: 182, distance: 46.2
click at [395, 182] on div "Чтобы активировать перетаскивание с помощью клавиатуры, нажмите Alt + Ввод. Пос…" at bounding box center [302, 115] width 558 height 346
click at [256, 131] on image "Main content" at bounding box center [258, 131] width 7 height 7
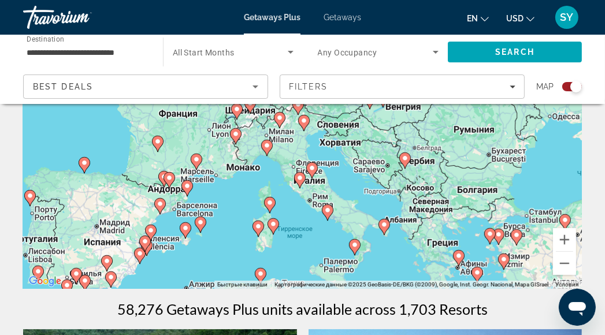
drag, startPoint x: 328, startPoint y: 152, endPoint x: 249, endPoint y: 131, distance: 81.2
click at [253, 141] on div "Чтобы активировать перетаскивание с помощью клавиатуры, нажмите Alt + Ввод. Пос…" at bounding box center [302, 115] width 558 height 346
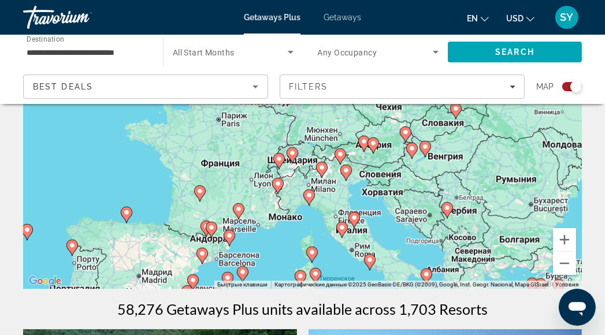
drag, startPoint x: 268, startPoint y: 166, endPoint x: 329, endPoint y: 242, distance: 97.8
click at [329, 242] on div "Чтобы активировать перетаскивание с помощью клавиатуры, нажмите Alt + Ввод. Пос…" at bounding box center [302, 115] width 558 height 346
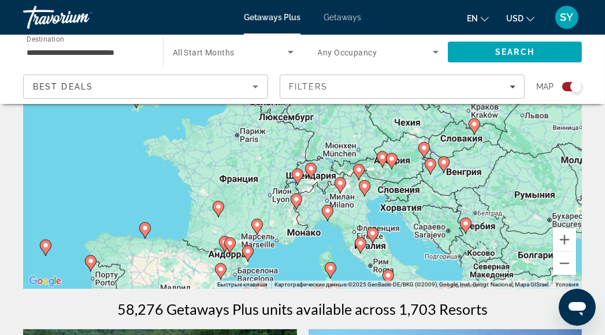
click at [312, 172] on image "Main content" at bounding box center [310, 168] width 7 height 7
type input "**********"
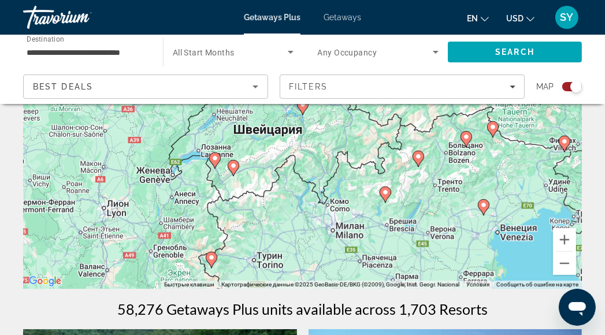
click at [215, 158] on image "Main content" at bounding box center [214, 158] width 7 height 7
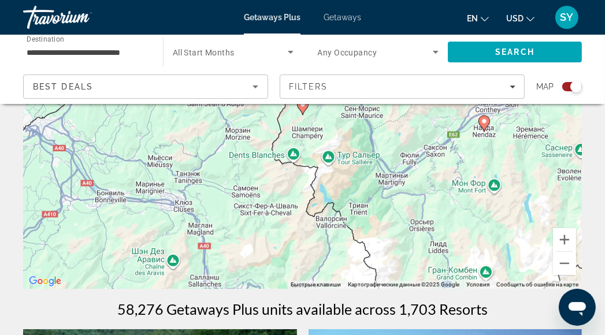
scroll to position [0, 0]
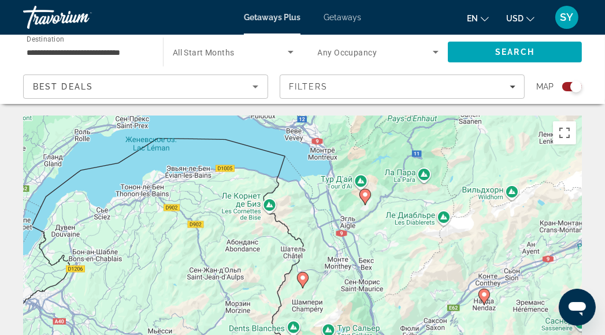
click at [365, 194] on image "Main content" at bounding box center [364, 194] width 7 height 7
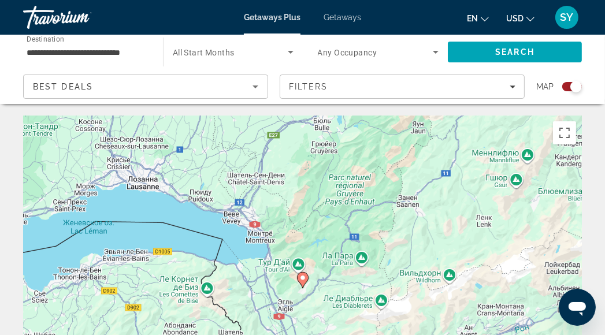
click at [303, 277] on image "Main content" at bounding box center [302, 277] width 7 height 7
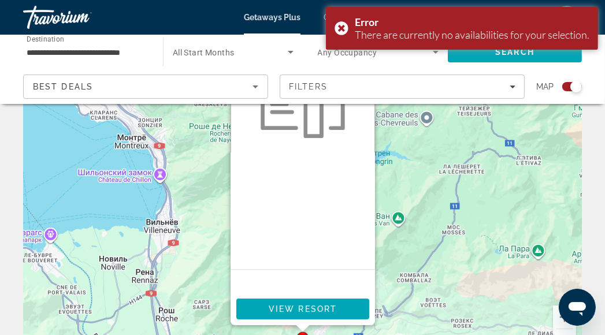
scroll to position [115, 0]
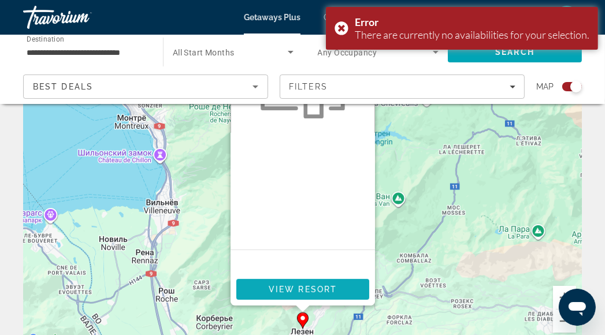
click at [337, 286] on span "Main content" at bounding box center [302, 289] width 133 height 28
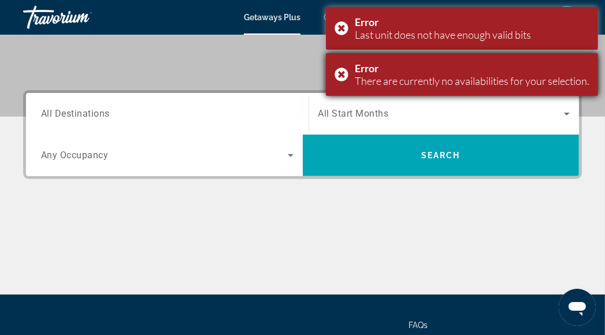
scroll to position [231, 0]
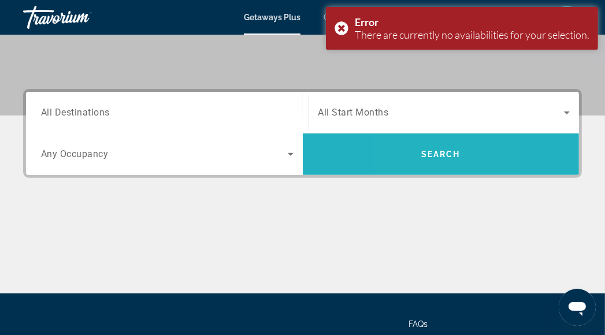
click at [404, 150] on span "Search" at bounding box center [441, 154] width 277 height 28
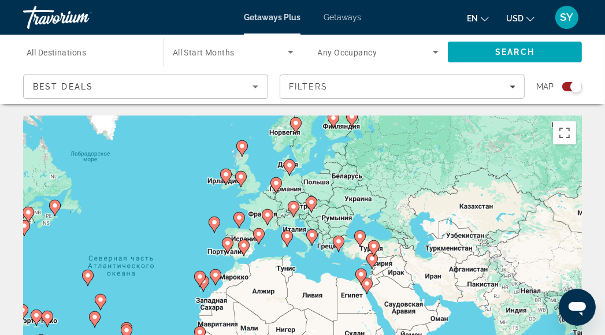
drag, startPoint x: 411, startPoint y: 215, endPoint x: 264, endPoint y: 210, distance: 146.8
click at [264, 210] on icon "Main content" at bounding box center [267, 217] width 10 height 15
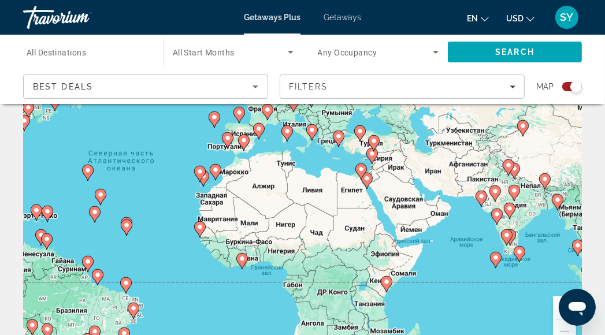
scroll to position [173, 0]
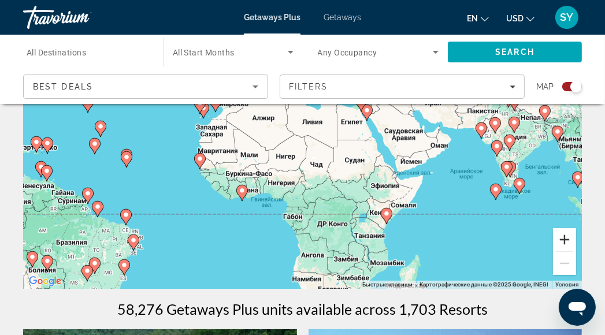
click at [564, 244] on button "Увеличить" at bounding box center [564, 239] width 23 height 23
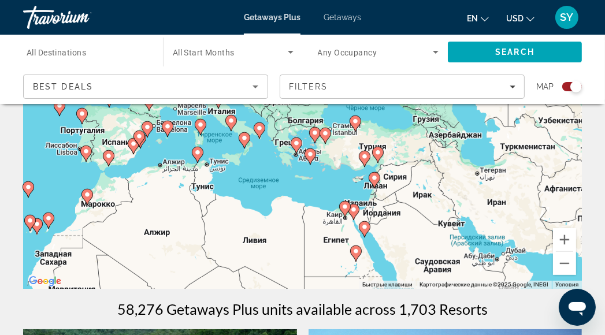
drag, startPoint x: 418, startPoint y: 195, endPoint x: 327, endPoint y: 233, distance: 98.1
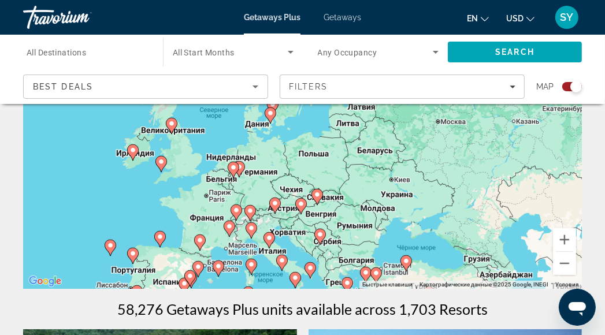
drag, startPoint x: 291, startPoint y: 152, endPoint x: 349, endPoint y: 293, distance: 152.3
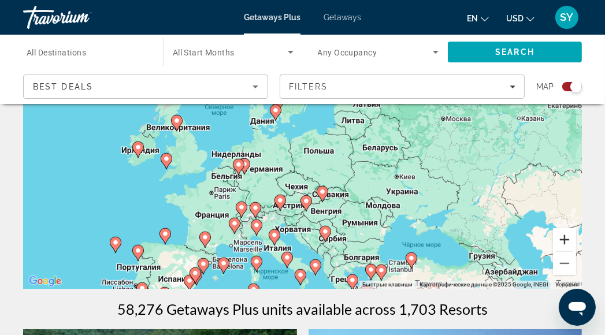
click at [561, 244] on button "Увеличить" at bounding box center [564, 239] width 23 height 23
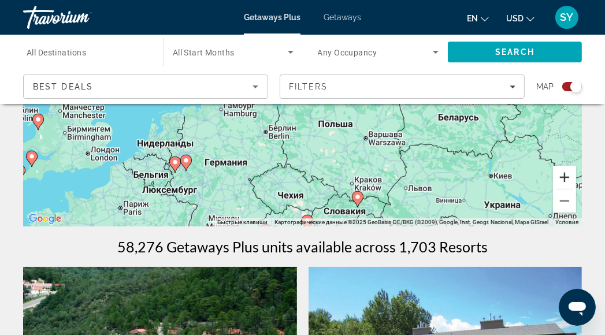
scroll to position [289, 0]
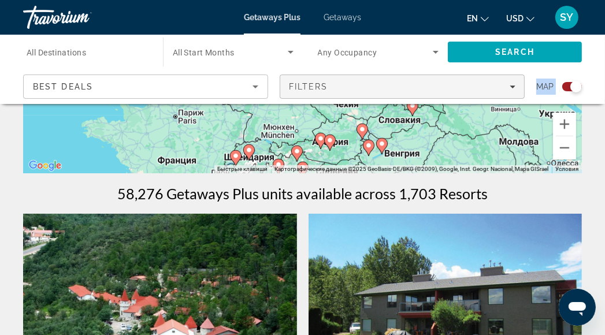
drag, startPoint x: 338, startPoint y: 133, endPoint x: 396, endPoint y: 94, distance: 70.3
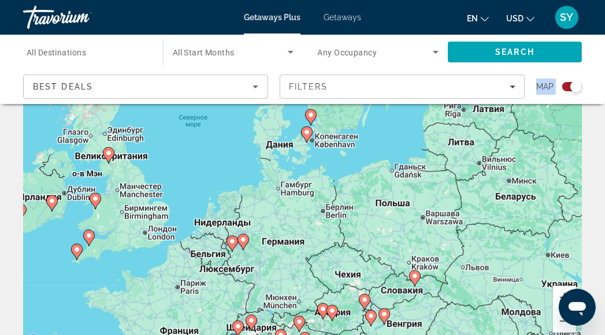
scroll to position [173, 0]
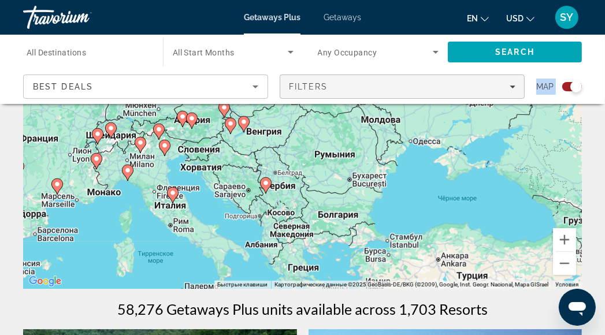
drag, startPoint x: 469, startPoint y: 235, endPoint x: 327, endPoint y: 99, distance: 196.9
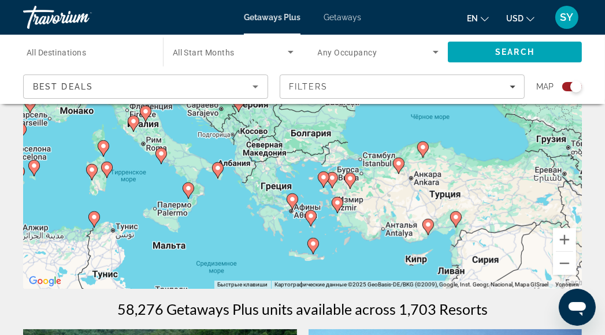
drag, startPoint x: 424, startPoint y: 203, endPoint x: 397, endPoint y: 120, distance: 86.9
click at [397, 120] on div "Чтобы активировать перетаскивание с помощью клавиатуры, нажмите Alt + Ввод. Пос…" at bounding box center [302, 115] width 558 height 346
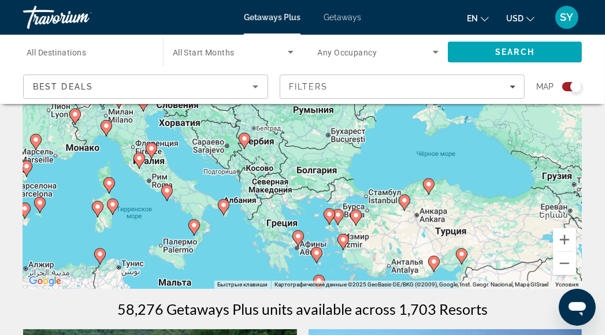
drag, startPoint x: 371, startPoint y: 169, endPoint x: 377, endPoint y: 205, distance: 36.2
click at [377, 205] on div "Чтобы активировать перетаскивание с помощью клавиатуры, нажмите Alt + Ввод. Пос…" at bounding box center [302, 115] width 558 height 346
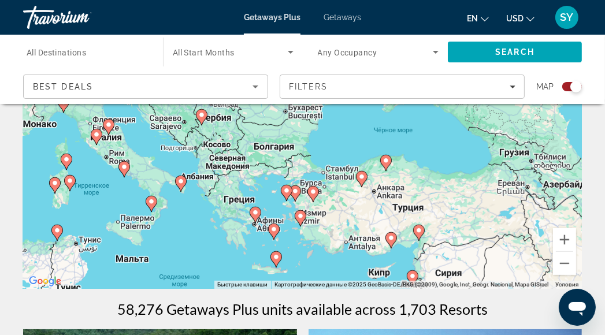
drag, startPoint x: 375, startPoint y: 161, endPoint x: 333, endPoint y: 138, distance: 47.3
click at [333, 138] on div "Чтобы активировать перетаскивание с помощью клавиатуры, нажмите Alt + Ввод. Пос…" at bounding box center [302, 115] width 558 height 346
click at [256, 213] on image "Main content" at bounding box center [255, 212] width 7 height 7
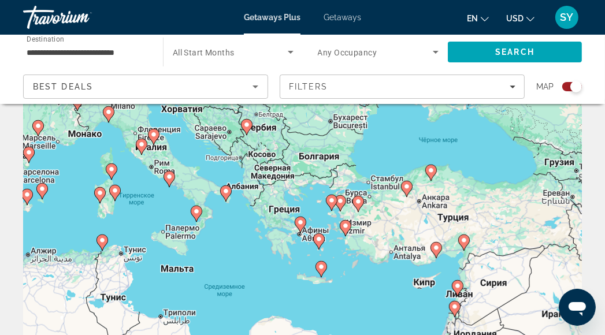
scroll to position [58, 0]
click at [303, 224] on image "Main content" at bounding box center [300, 222] width 7 height 7
type input "**********"
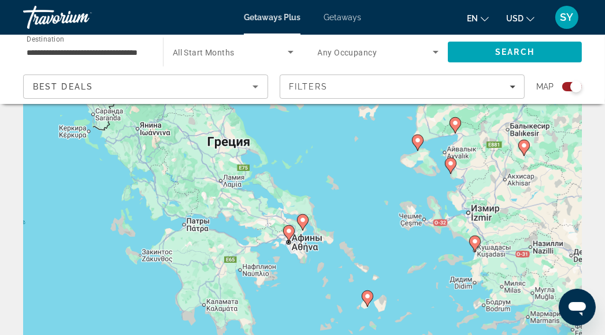
click at [290, 235] on icon "Main content" at bounding box center [288, 233] width 10 height 15
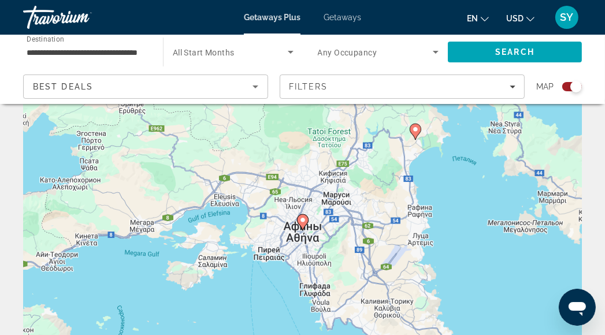
click at [301, 223] on image "Main content" at bounding box center [302, 220] width 7 height 7
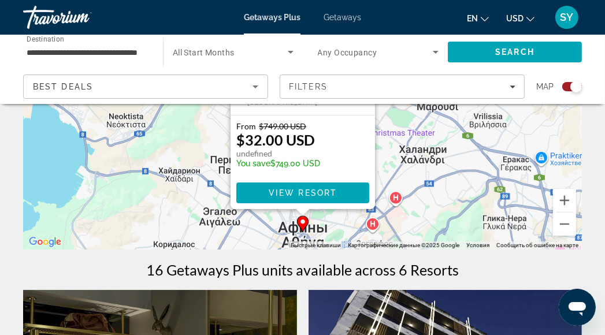
scroll to position [231, 0]
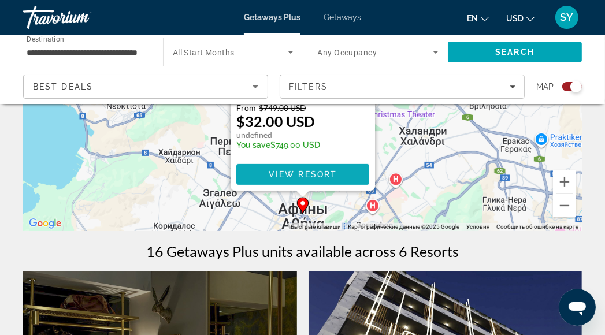
click at [339, 170] on span "Main content" at bounding box center [302, 175] width 133 height 28
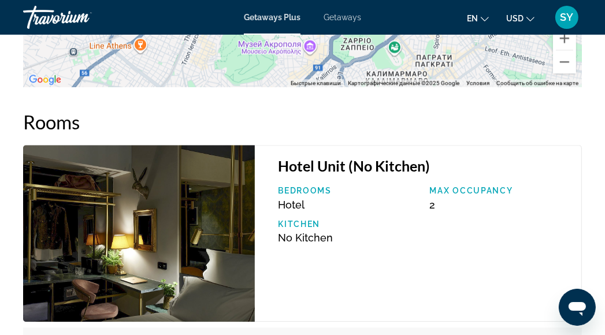
scroll to position [2088, 0]
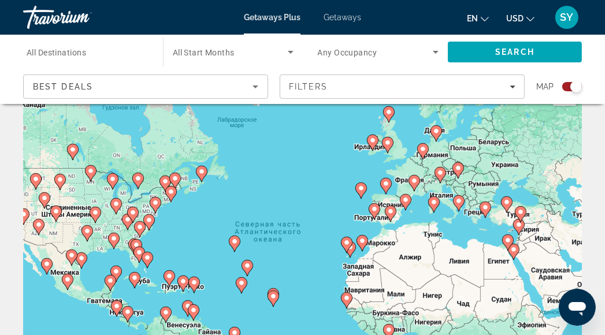
scroll to position [58, 0]
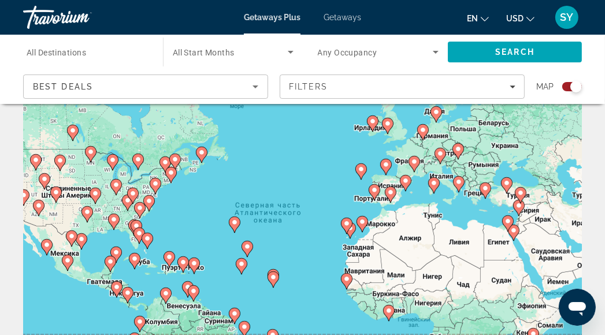
click at [457, 186] on icon "Main content" at bounding box center [458, 184] width 10 height 15
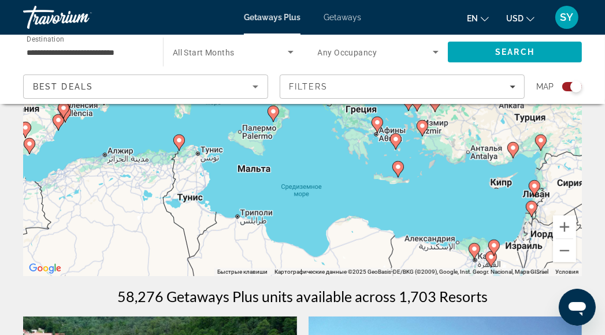
scroll to position [231, 0]
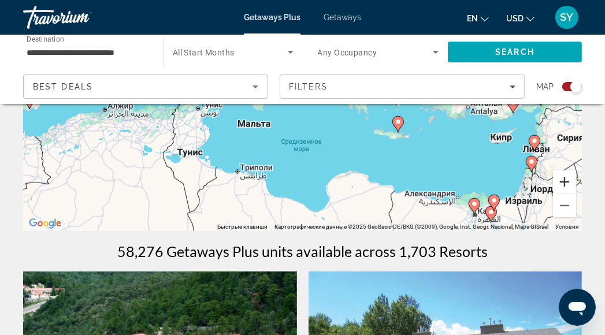
click at [565, 180] on button "Увеличить" at bounding box center [564, 181] width 23 height 23
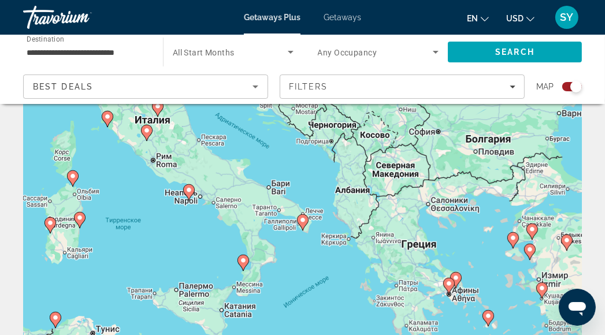
scroll to position [0, 0]
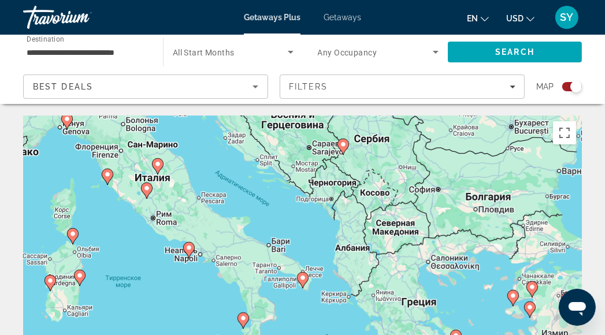
click at [104, 172] on icon "Main content" at bounding box center [107, 176] width 10 height 15
type input "**********"
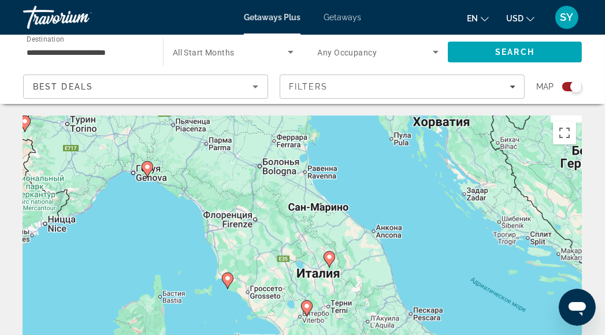
drag, startPoint x: 338, startPoint y: 259, endPoint x: 263, endPoint y: 259, distance: 75.1
click at [263, 259] on div "Чтобы активировать перетаскивание с помощью клавиатуры, нажмите Alt + Ввод. Пос…" at bounding box center [302, 288] width 558 height 346
click at [150, 168] on image "Main content" at bounding box center [147, 166] width 7 height 7
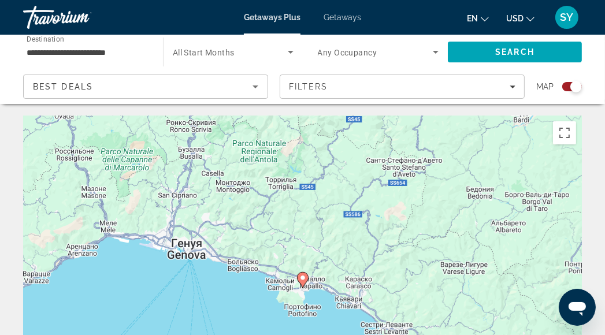
scroll to position [58, 0]
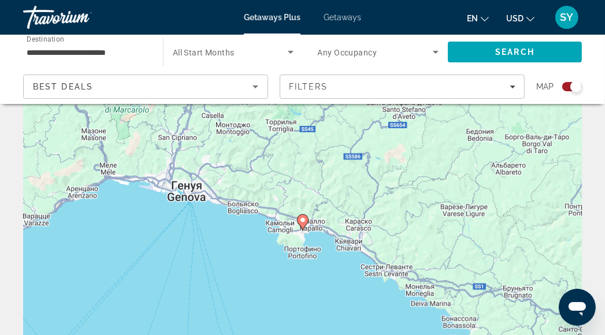
click at [308, 225] on div "Для навигации используйте клавиши со стрелками. Чтобы активировать перетаскиван…" at bounding box center [302, 231] width 558 height 346
click at [303, 223] on image "Main content" at bounding box center [302, 220] width 7 height 7
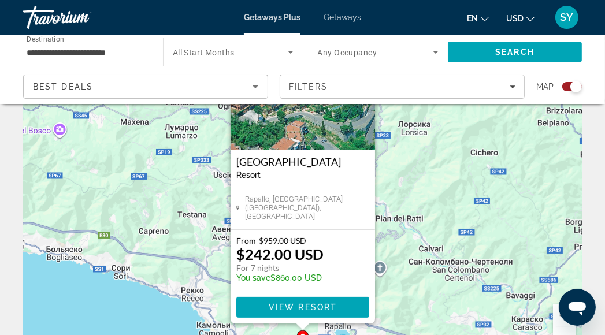
scroll to position [115, 0]
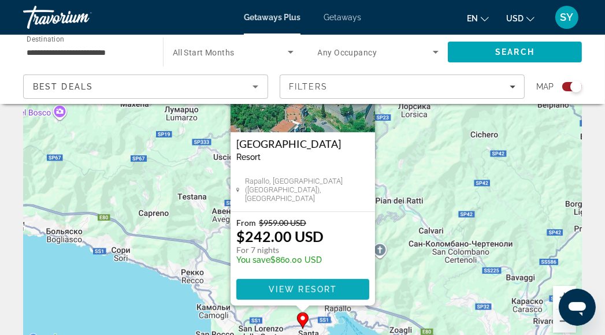
click at [327, 285] on span "View Resort" at bounding box center [302, 289] width 68 height 9
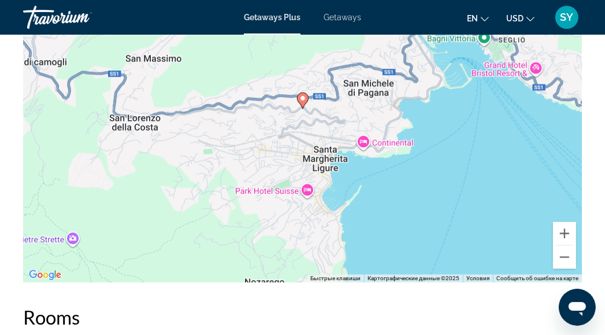
scroll to position [2310, 0]
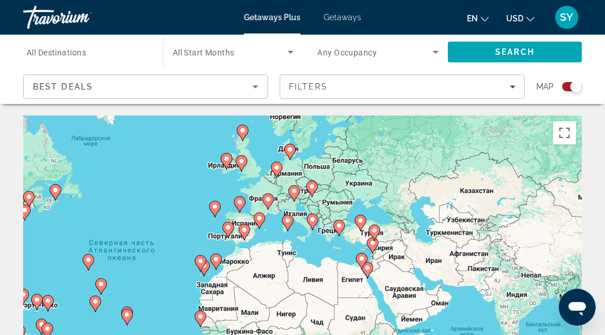
drag, startPoint x: 471, startPoint y: 205, endPoint x: 324, endPoint y: 184, distance: 148.7
click at [324, 184] on div "Чтобы активировать перетаскивание с помощью клавиатуры, нажмите Alt + Ввод. Пос…" at bounding box center [302, 288] width 558 height 346
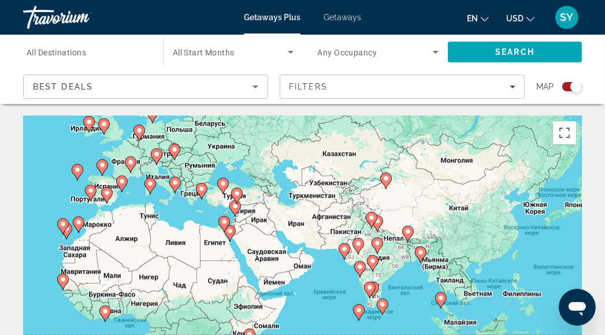
drag, startPoint x: 458, startPoint y: 228, endPoint x: 320, endPoint y: 190, distance: 143.2
click at [320, 190] on div "Чтобы активировать перетаскивание с помощью клавиатуры, нажмите Alt + Ввод. Пос…" at bounding box center [302, 288] width 558 height 346
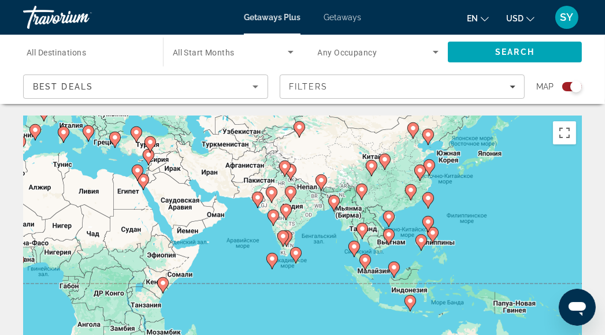
drag, startPoint x: 445, startPoint y: 251, endPoint x: 359, endPoint y: 198, distance: 101.6
click at [359, 198] on gmp-advanced-marker "Main content" at bounding box center [362, 191] width 12 height 17
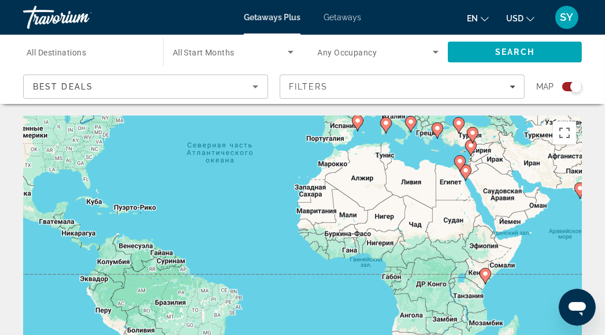
drag, startPoint x: 233, startPoint y: 252, endPoint x: 491, endPoint y: 228, distance: 259.8
click at [556, 242] on div "Чтобы активировать перетаскивание с помощью клавиатуры, нажмите Alt + Ввод. Пос…" at bounding box center [302, 288] width 558 height 346
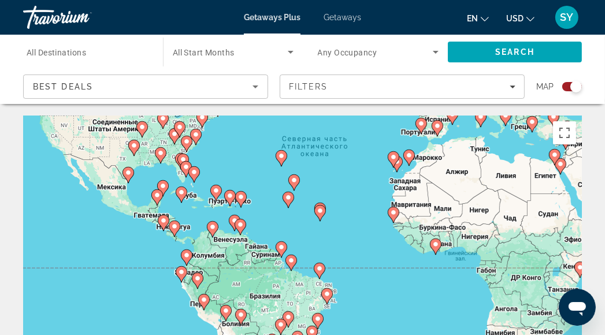
drag, startPoint x: 290, startPoint y: 221, endPoint x: 377, endPoint y: 219, distance: 86.6
click at [377, 219] on div "Чтобы активировать перетаскивание с помощью клавиатуры, нажмите Alt + Ввод. Пос…" at bounding box center [302, 288] width 558 height 346
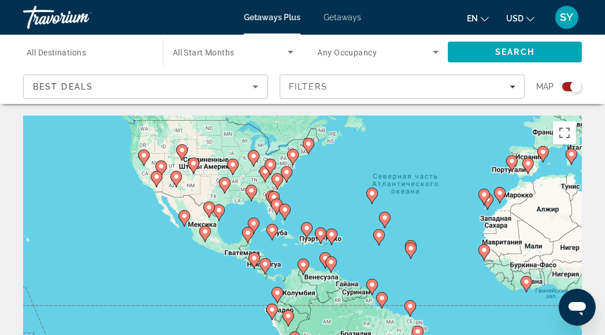
drag, startPoint x: 255, startPoint y: 172, endPoint x: 346, endPoint y: 210, distance: 99.2
click at [346, 210] on div "Чтобы активировать перетаскивание с помощью клавиатуры, нажмите Alt + Ввод. Пос…" at bounding box center [302, 288] width 558 height 346
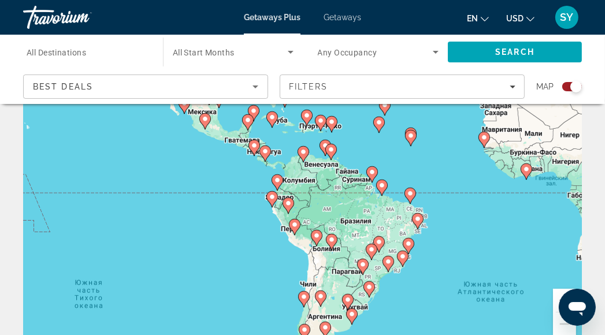
scroll to position [115, 0]
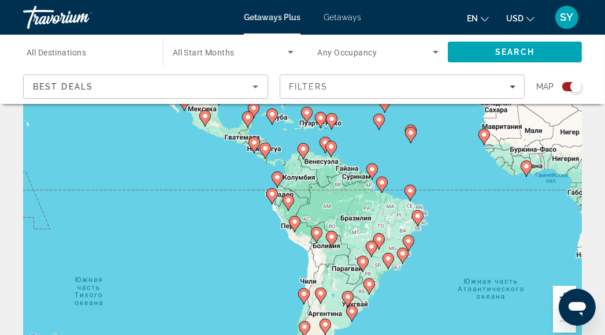
click at [560, 289] on button "Увеличить" at bounding box center [564, 297] width 23 height 23
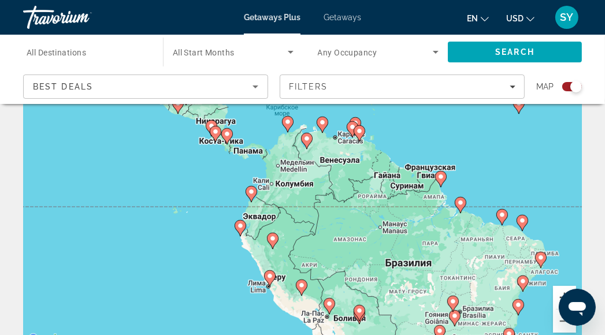
click at [556, 293] on button "Увеличить" at bounding box center [564, 297] width 23 height 23
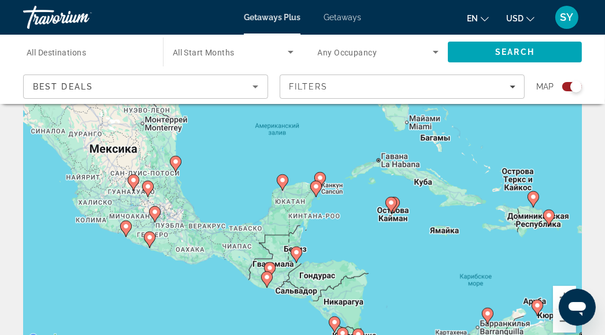
drag, startPoint x: 263, startPoint y: 139, endPoint x: 433, endPoint y: 311, distance: 241.3
click at [478, 219] on html "Skip to main content Getaways Plus Getaways en English Español Français Italian…" at bounding box center [302, 52] width 605 height 335
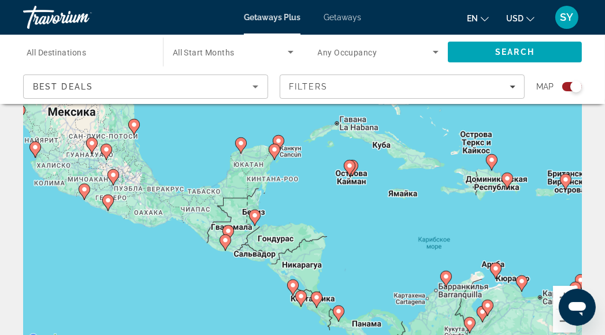
drag, startPoint x: 310, startPoint y: 151, endPoint x: 270, endPoint y: 115, distance: 54.4
click at [270, 115] on div "Чтобы активировать перетаскивание с помощью клавиатуры, нажмите Alt + Ввод. Пос…" at bounding box center [302, 173] width 558 height 346
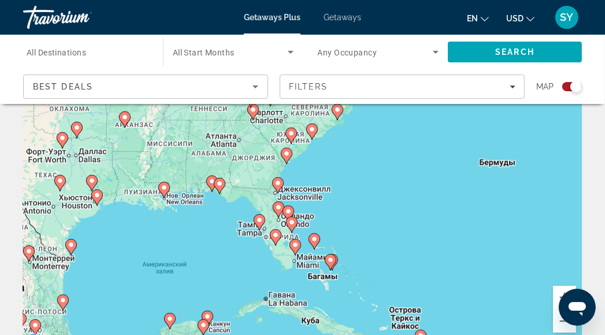
drag, startPoint x: 376, startPoint y: 157, endPoint x: 305, endPoint y: 334, distance: 191.0
click at [305, 334] on div "Чтобы активировать перетаскивание с помощью клавиатуры, нажмите Alt + Ввод. Пос…" at bounding box center [302, 173] width 558 height 346
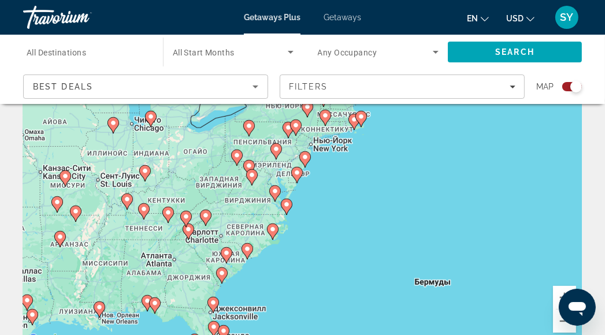
drag, startPoint x: 416, startPoint y: 207, endPoint x: 351, endPoint y: 306, distance: 118.4
click at [351, 327] on div "Чтобы активировать перетаскивание с помощью клавиатуры, нажмите Alt + Ввод. Пос…" at bounding box center [302, 173] width 558 height 346
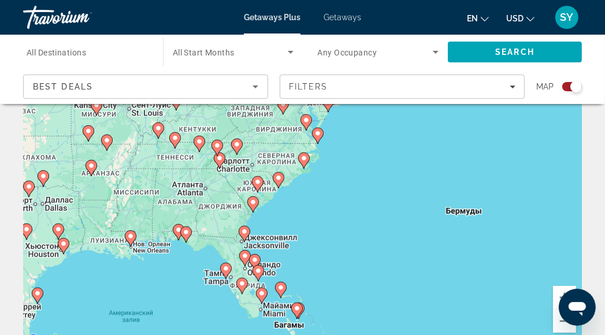
drag, startPoint x: 326, startPoint y: 197, endPoint x: 358, endPoint y: 129, distance: 75.7
click at [358, 129] on div "Чтобы активировать перетаскивание с помощью клавиатуры, нажмите Alt + Ввод. Пос…" at bounding box center [302, 173] width 558 height 346
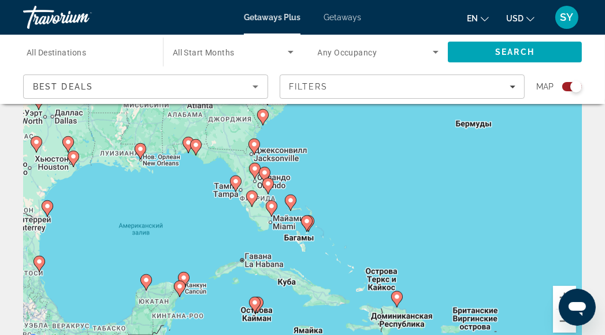
drag, startPoint x: 335, startPoint y: 213, endPoint x: 345, endPoint y: 124, distance: 88.9
click at [345, 124] on div "Чтобы активировать перетаскивание с помощью клавиатуры, нажмите Alt + Ввод. Пос…" at bounding box center [302, 173] width 558 height 346
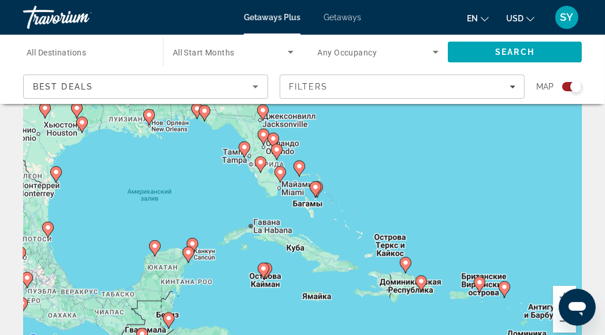
drag, startPoint x: 319, startPoint y: 244, endPoint x: 328, endPoint y: 209, distance: 36.3
click at [328, 209] on div "Чтобы активировать перетаскивание с помощью клавиатуры, нажмите Alt + Ввод. Пос…" at bounding box center [302, 173] width 558 height 346
click at [263, 161] on image "Main content" at bounding box center [260, 162] width 7 height 7
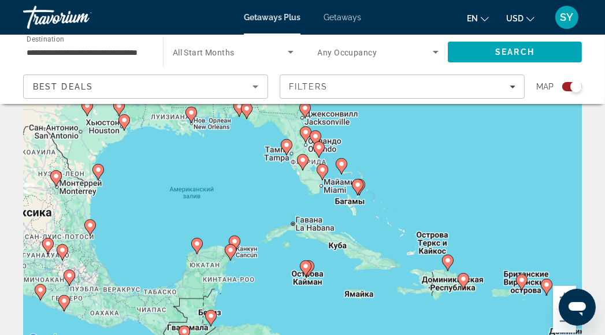
click at [322, 173] on image "Main content" at bounding box center [322, 169] width 7 height 7
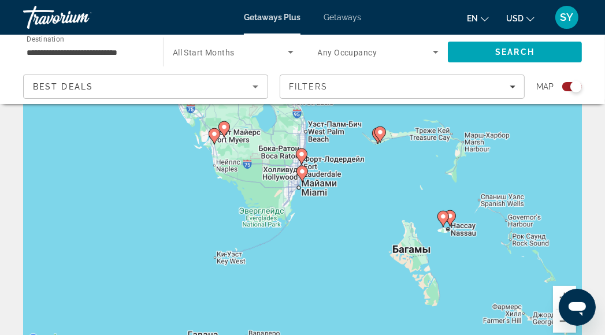
click at [303, 170] on image "Main content" at bounding box center [302, 171] width 7 height 7
type input "**********"
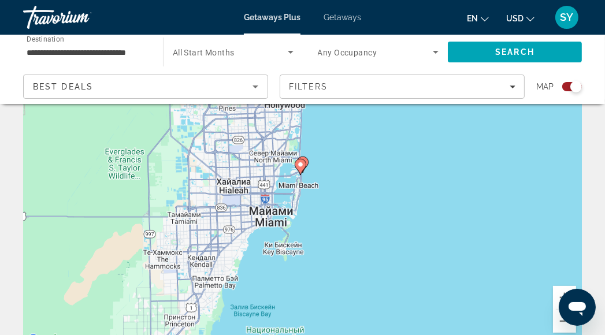
click at [300, 168] on icon "Main content" at bounding box center [300, 166] width 10 height 15
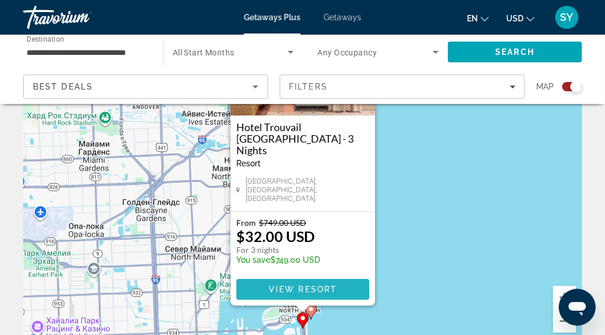
click at [307, 288] on span "View Resort" at bounding box center [302, 289] width 68 height 9
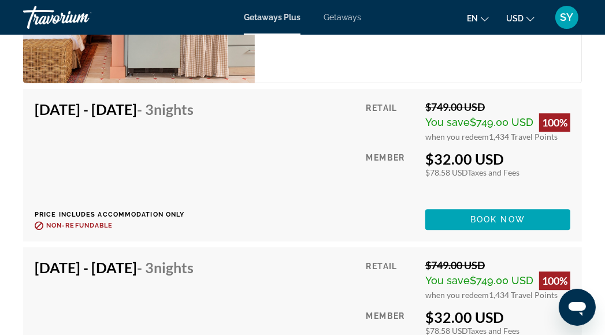
scroll to position [2194, 0]
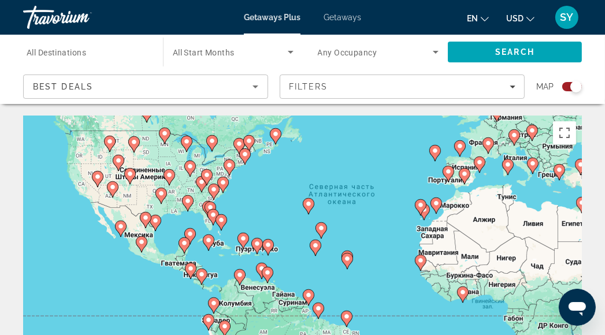
drag, startPoint x: 276, startPoint y: 260, endPoint x: 346, endPoint y: 191, distance: 99.2
click at [346, 191] on div "Чтобы активировать перетаскивание с помощью клавиатуры, нажмите Alt + Ввод. Пос…" at bounding box center [302, 288] width 558 height 346
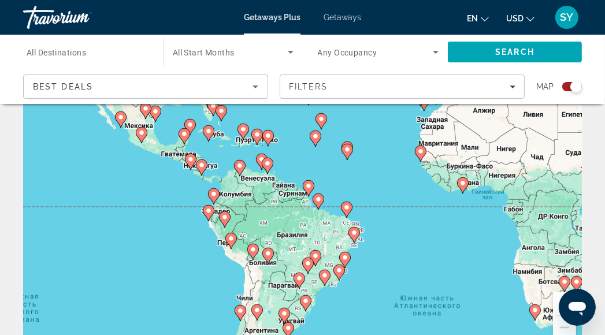
scroll to position [115, 0]
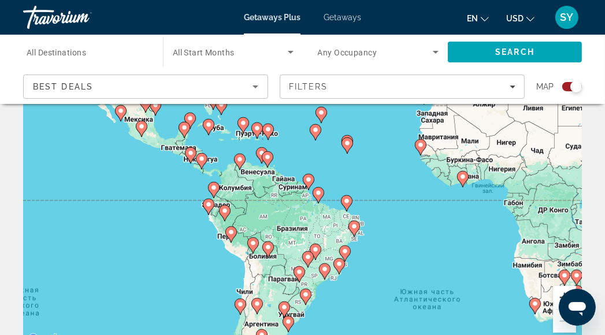
click at [557, 295] on button "Увеличить" at bounding box center [564, 297] width 23 height 23
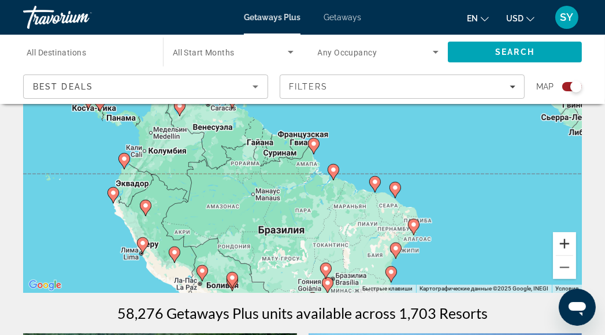
scroll to position [173, 0]
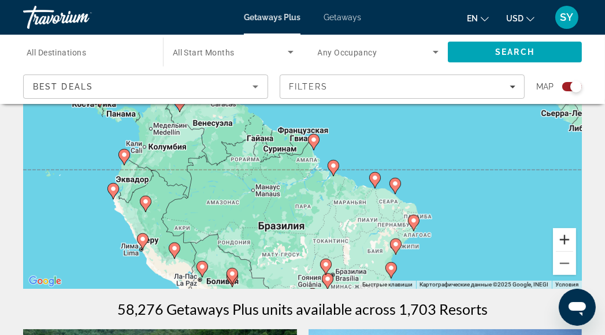
click at [564, 240] on button "Увеличить" at bounding box center [564, 239] width 23 height 23
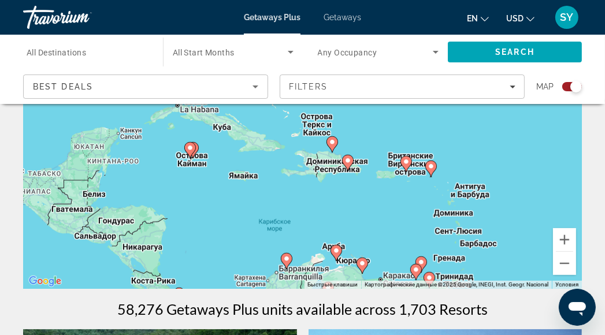
drag, startPoint x: 132, startPoint y: 143, endPoint x: 397, endPoint y: 321, distance: 319.5
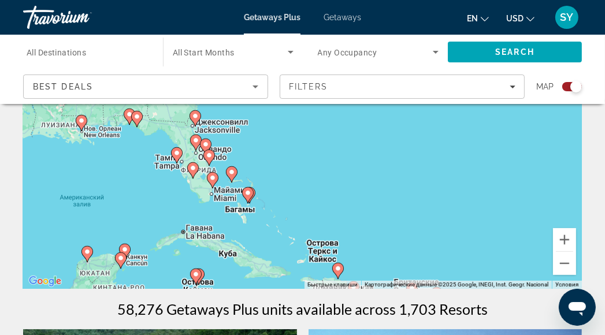
drag, startPoint x: 298, startPoint y: 151, endPoint x: 303, endPoint y: 280, distance: 128.9
click at [303, 280] on div "Чтобы активировать перетаскивание с помощью клавиатуры, нажмите Alt + Ввод. Пос…" at bounding box center [302, 115] width 558 height 346
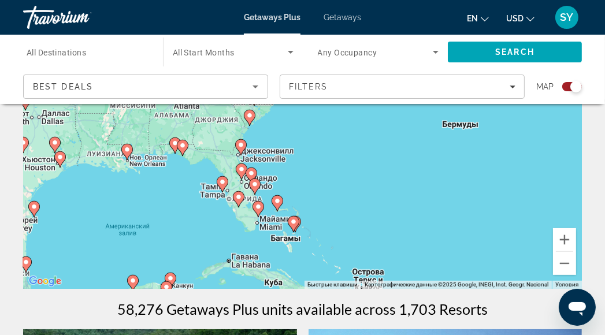
drag, startPoint x: 241, startPoint y: 178, endPoint x: 286, endPoint y: 207, distance: 53.5
click at [287, 207] on div "Чтобы активировать перетаскивание с помощью клавиатуры, нажмите Alt + Ввод. Пос…" at bounding box center [302, 115] width 558 height 346
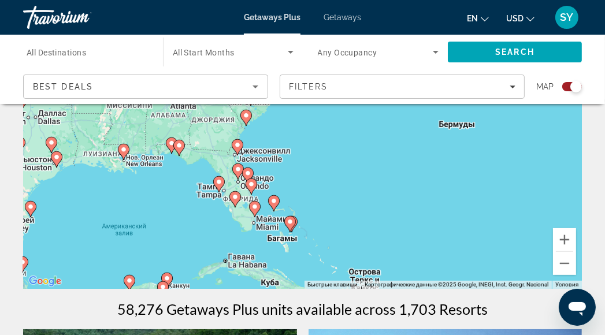
click at [273, 200] on image "Main content" at bounding box center [273, 200] width 7 height 7
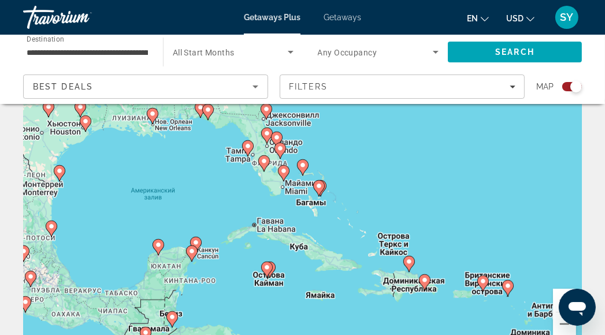
scroll to position [58, 0]
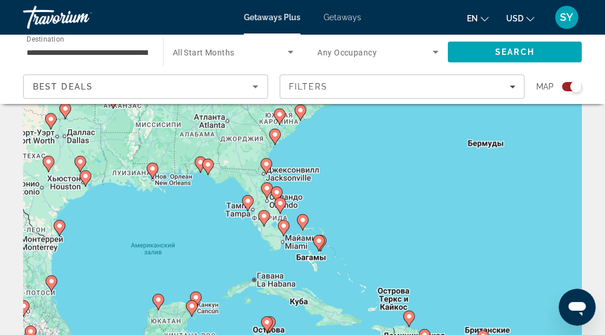
click at [302, 221] on image "Main content" at bounding box center [302, 220] width 7 height 7
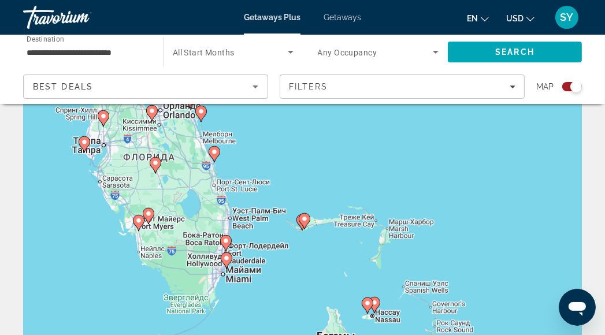
click at [228, 240] on image "Main content" at bounding box center [225, 240] width 7 height 7
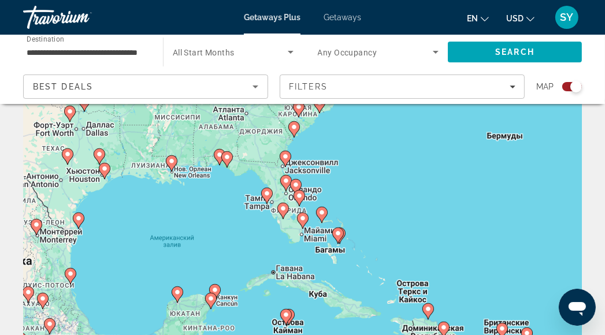
click at [301, 218] on image "Main content" at bounding box center [302, 218] width 7 height 7
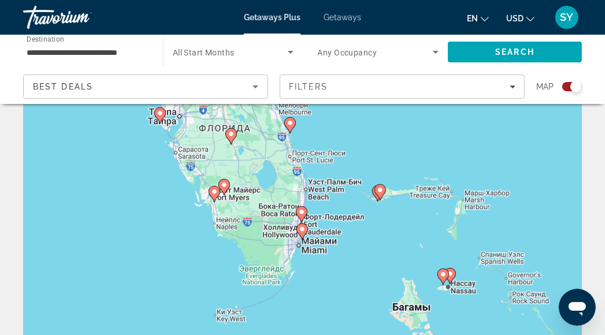
click at [305, 210] on icon "Main content" at bounding box center [301, 214] width 10 height 15
type input "**********"
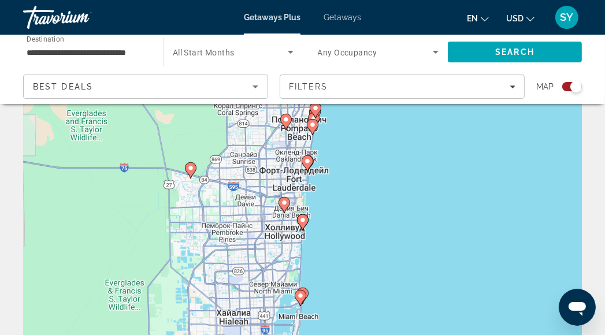
click at [303, 220] on image "Main content" at bounding box center [302, 220] width 7 height 7
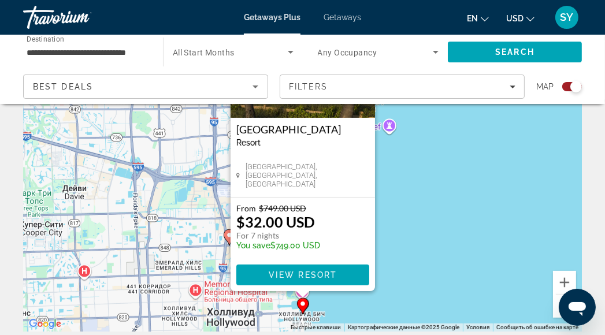
scroll to position [173, 0]
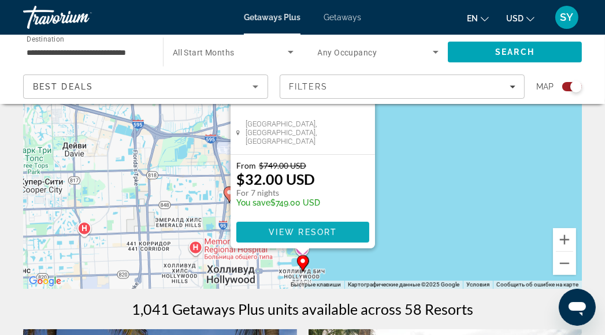
click at [315, 237] on span "Main content" at bounding box center [302, 232] width 133 height 28
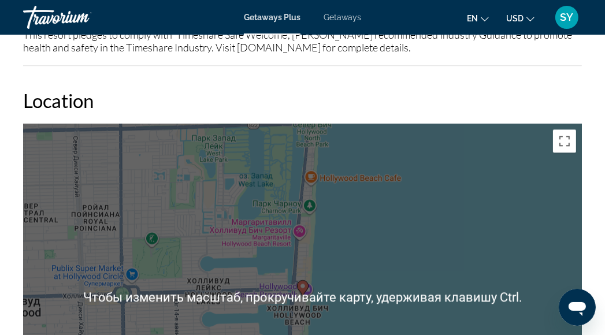
scroll to position [1926, 0]
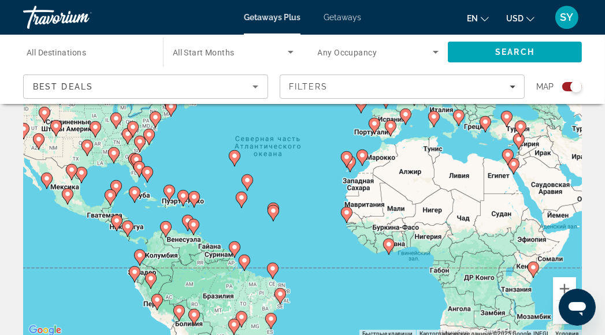
scroll to position [173, 0]
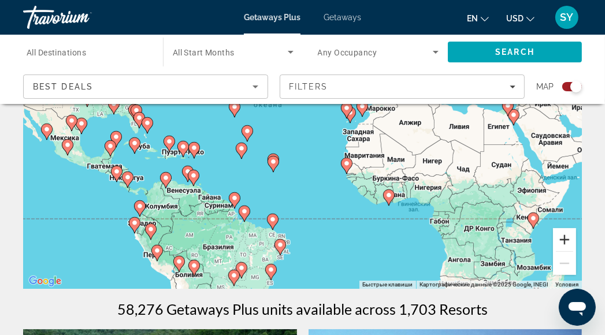
click at [562, 237] on button "Увеличить" at bounding box center [564, 239] width 23 height 23
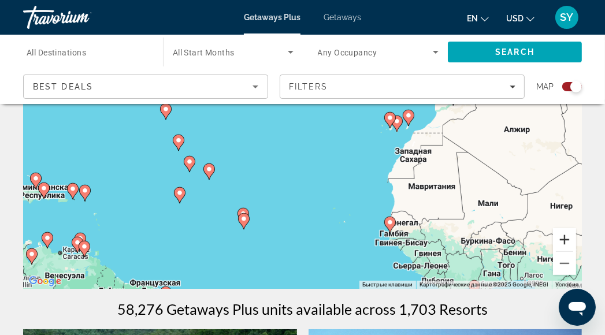
click at [565, 240] on button "Увеличить" at bounding box center [564, 239] width 23 height 23
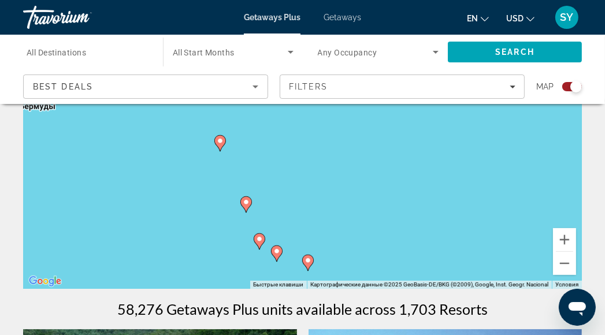
drag, startPoint x: 223, startPoint y: 161, endPoint x: 436, endPoint y: 182, distance: 213.5
click at [436, 182] on div "Чтобы активировать перетаскивание с помощью клавиатуры, нажмите Alt + Ввод. Пос…" at bounding box center [302, 115] width 558 height 346
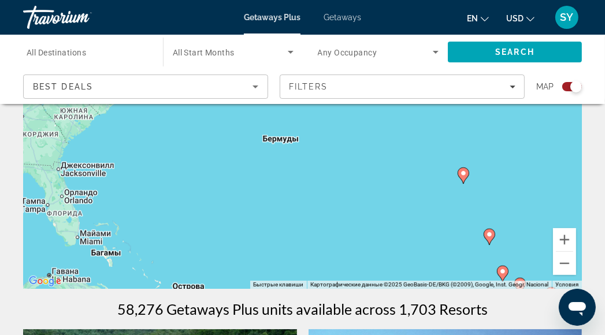
drag, startPoint x: 120, startPoint y: 156, endPoint x: 346, endPoint y: 196, distance: 229.2
click at [346, 196] on div "Чтобы активировать перетаскивание с помощью клавиатуры, нажмите Alt + Ввод. Пос…" at bounding box center [302, 115] width 558 height 346
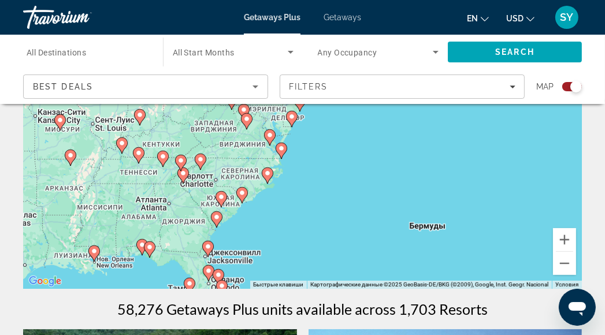
drag, startPoint x: 195, startPoint y: 176, endPoint x: 343, endPoint y: 262, distance: 171.3
click at [343, 262] on div "Чтобы активировать перетаскивание с помощью клавиатуры, нажмите Alt + Ввод. Пос…" at bounding box center [302, 115] width 558 height 346
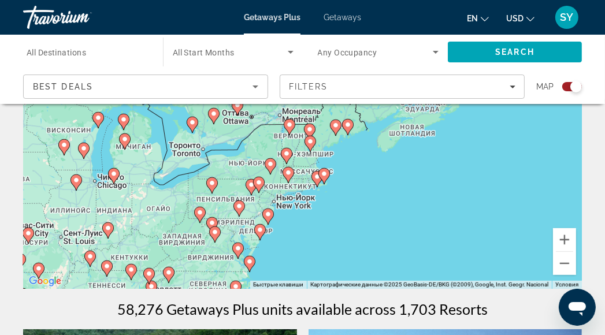
drag, startPoint x: 380, startPoint y: 191, endPoint x: 361, endPoint y: 223, distance: 36.7
click at [369, 231] on div "Чтобы активировать перетаскивание с помощью клавиатуры, нажмите Alt + Ввод. Пос…" at bounding box center [302, 115] width 558 height 346
click at [266, 214] on image "Main content" at bounding box center [267, 214] width 7 height 7
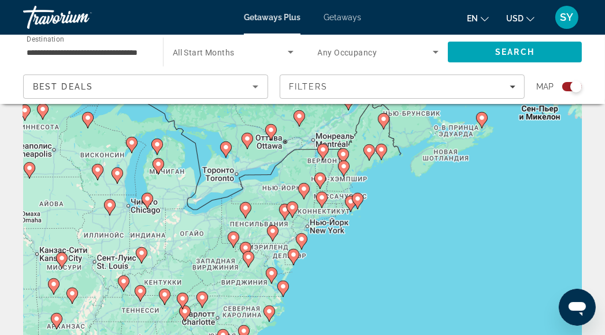
scroll to position [58, 0]
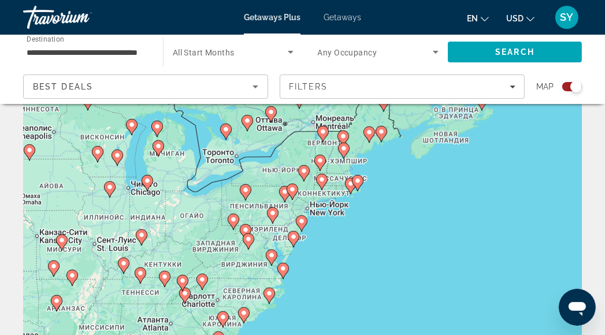
click at [304, 219] on image "Main content" at bounding box center [301, 221] width 7 height 7
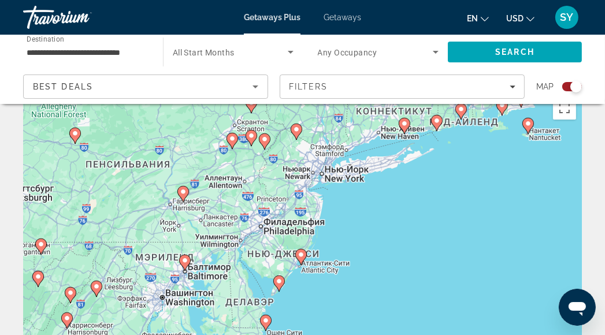
scroll to position [0, 0]
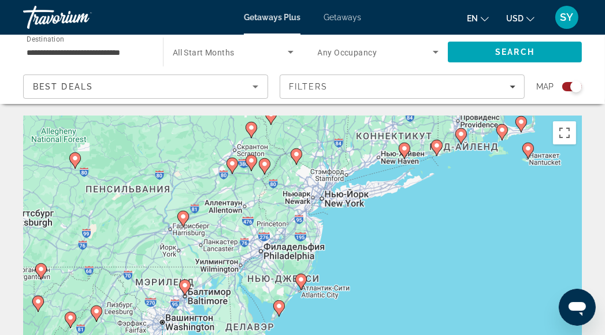
click at [405, 150] on image "Main content" at bounding box center [404, 148] width 7 height 7
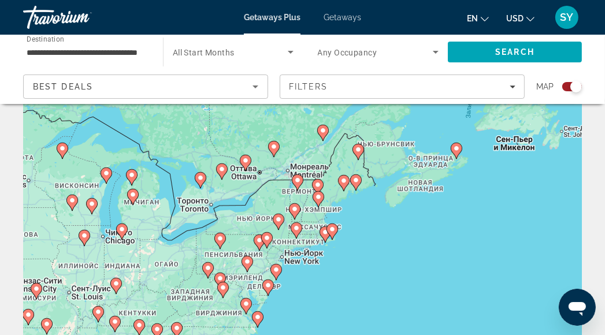
scroll to position [58, 0]
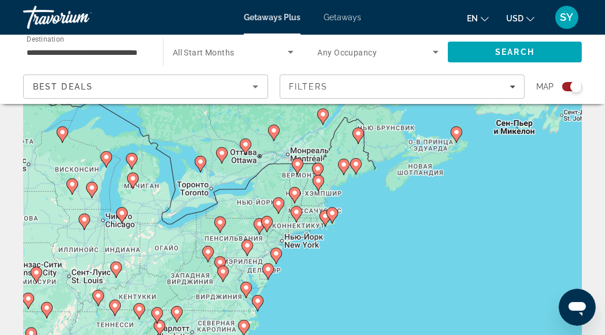
click at [325, 217] on image "Main content" at bounding box center [325, 216] width 7 height 7
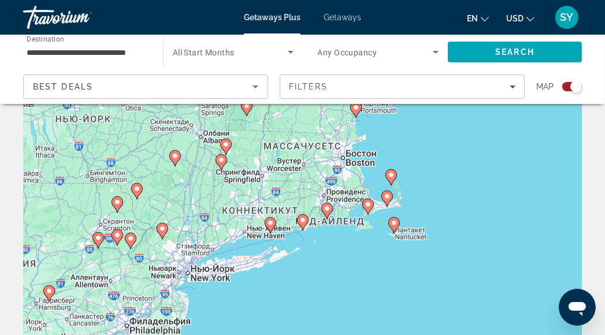
click at [271, 223] on image "Main content" at bounding box center [270, 222] width 7 height 7
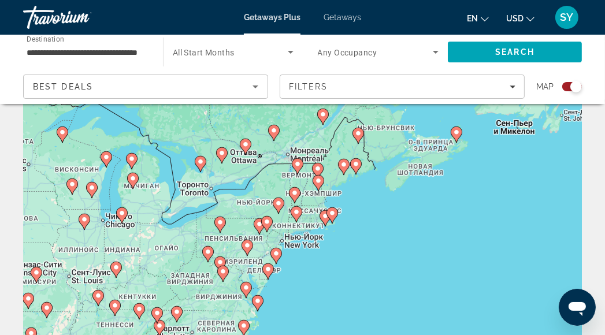
click at [328, 218] on gmp-advanced-marker "Main content" at bounding box center [332, 215] width 12 height 17
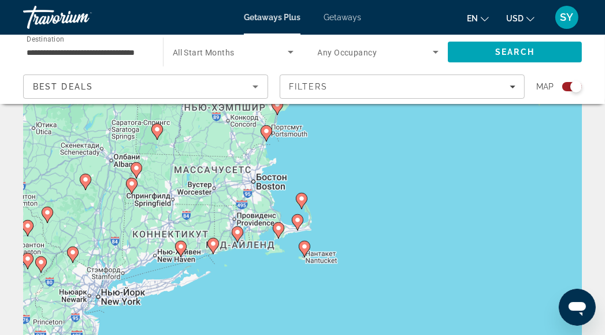
click at [180, 245] on image "Main content" at bounding box center [180, 246] width 7 height 7
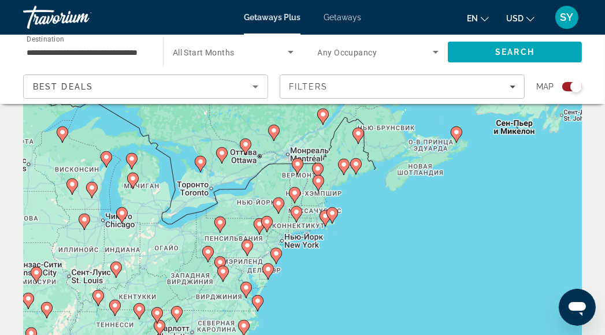
click at [330, 213] on image "Main content" at bounding box center [332, 213] width 7 height 7
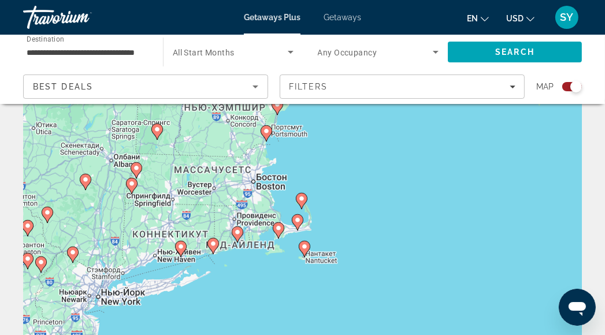
click at [215, 245] on image "Main content" at bounding box center [213, 243] width 7 height 7
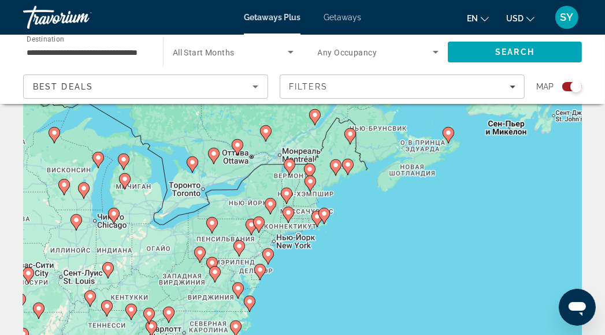
click at [322, 214] on image "Main content" at bounding box center [323, 213] width 7 height 7
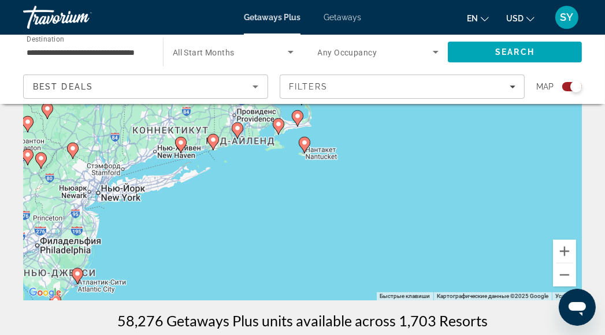
scroll to position [173, 0]
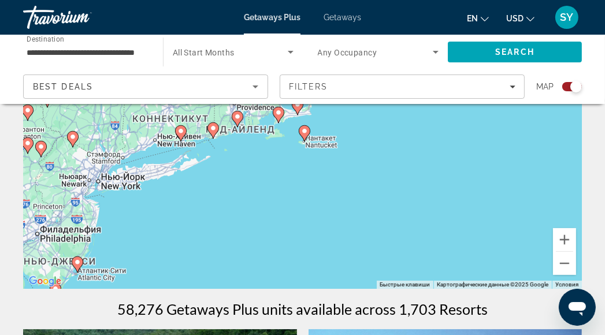
click at [73, 138] on image "Main content" at bounding box center [72, 136] width 7 height 7
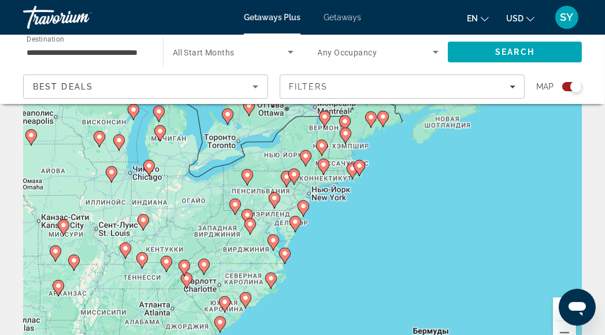
scroll to position [115, 0]
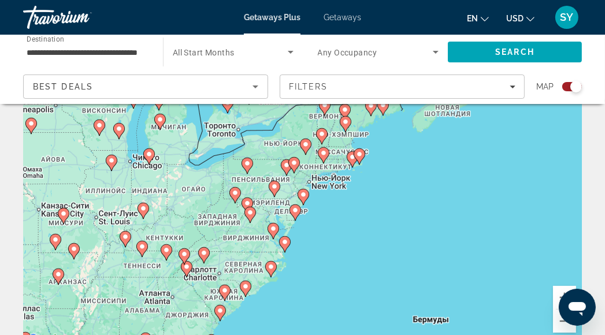
click at [292, 161] on image "Main content" at bounding box center [293, 162] width 7 height 7
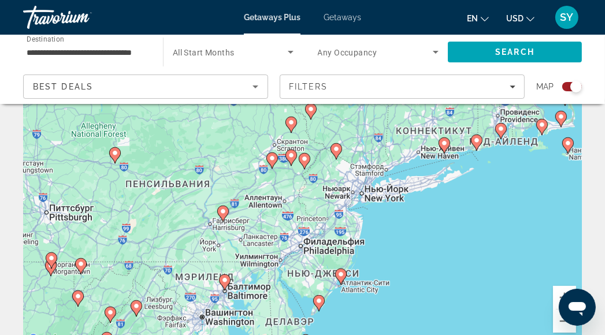
click at [342, 275] on image "Main content" at bounding box center [340, 274] width 7 height 7
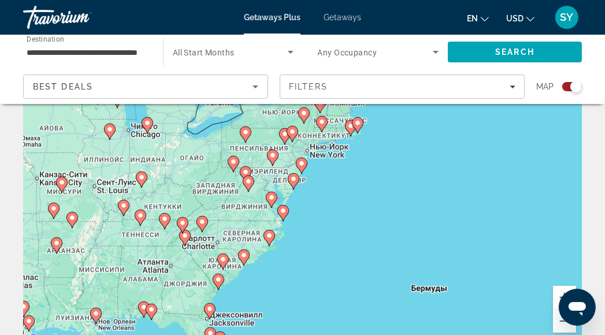
scroll to position [231, 0]
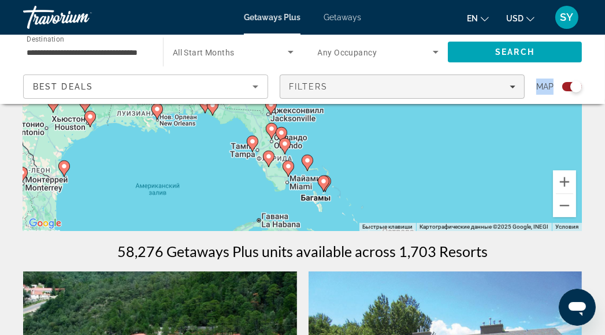
drag, startPoint x: 319, startPoint y: 187, endPoint x: 381, endPoint y: 96, distance: 109.6
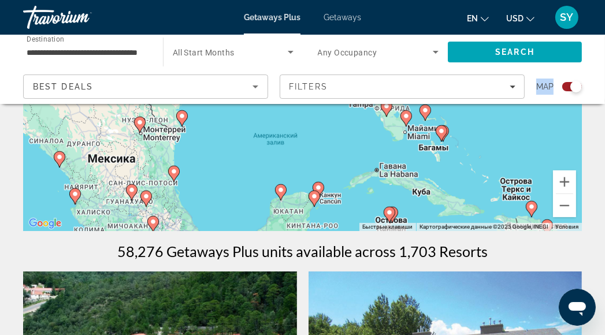
drag, startPoint x: 340, startPoint y: 154, endPoint x: 460, endPoint y: 104, distance: 129.7
click at [460, 104] on div "Для навигации используйте клавиши со стрелками. Чтобы активировать перетаскиван…" at bounding box center [302, 58] width 558 height 346
click at [565, 208] on button "Уменьшить" at bounding box center [564, 205] width 23 height 23
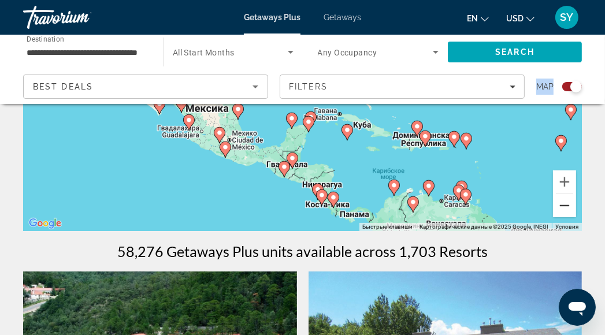
scroll to position [58, 0]
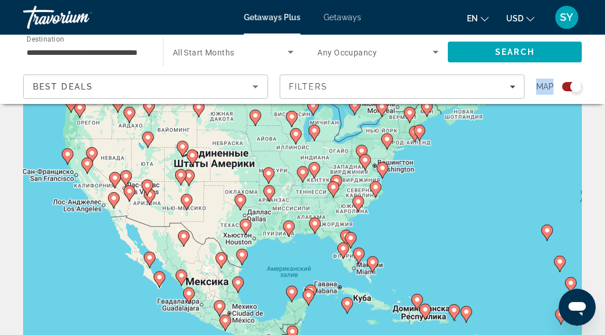
click at [113, 200] on image "Main content" at bounding box center [113, 198] width 7 height 7
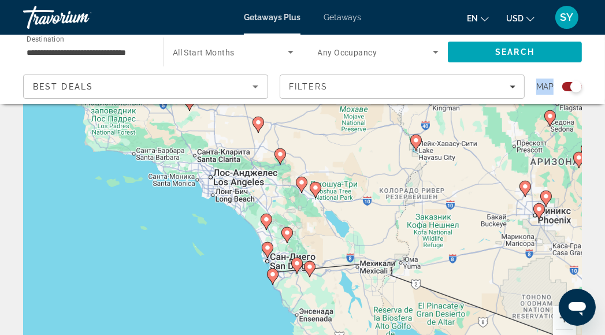
scroll to position [115, 0]
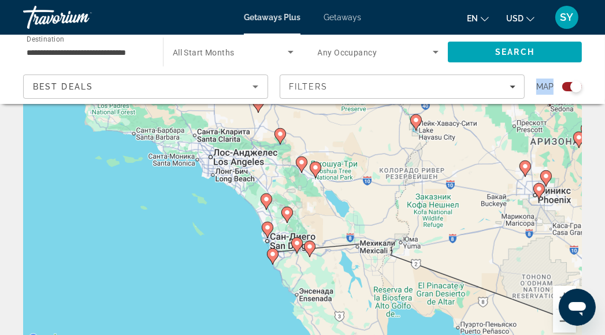
click at [268, 228] on image "Main content" at bounding box center [267, 227] width 7 height 7
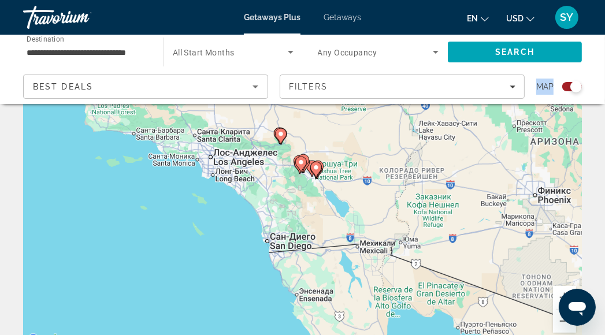
type input "**********"
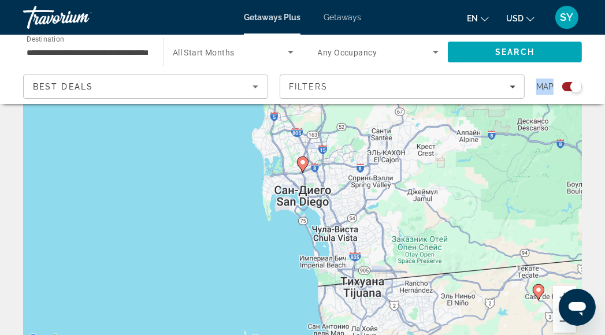
click at [303, 163] on image "Main content" at bounding box center [302, 162] width 7 height 7
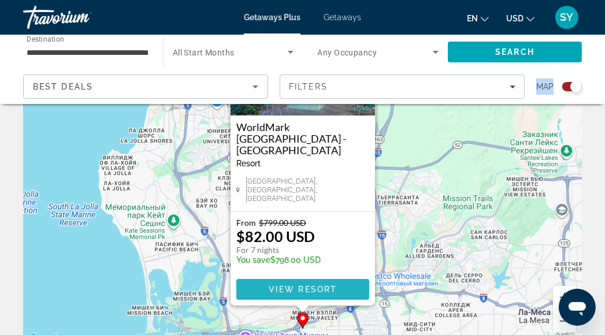
click at [305, 293] on span "View Resort" at bounding box center [302, 289] width 68 height 9
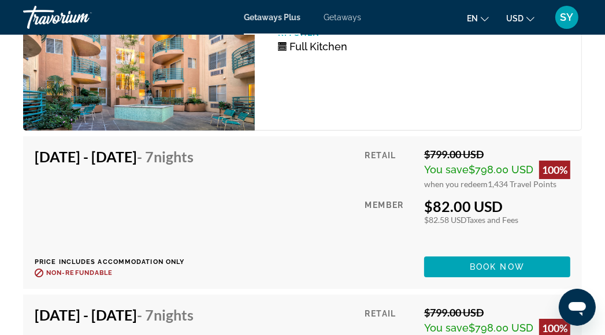
scroll to position [2887, 0]
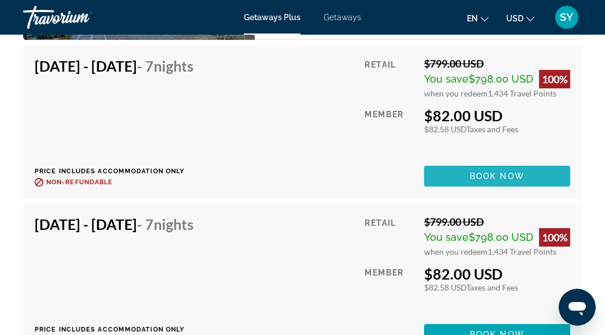
click at [536, 187] on span "Main content" at bounding box center [497, 176] width 146 height 28
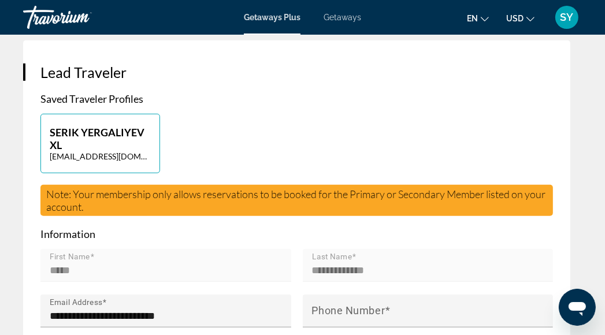
scroll to position [635, 0]
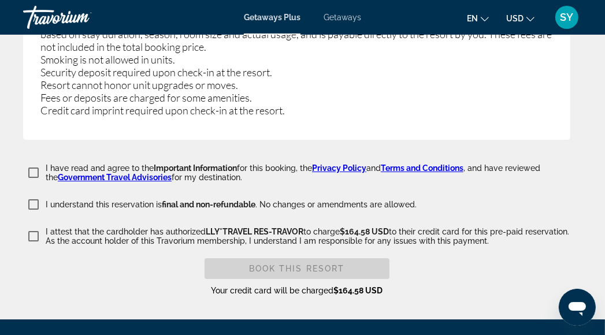
scroll to position [2772, 0]
